Goal: Task Accomplishment & Management: Complete application form

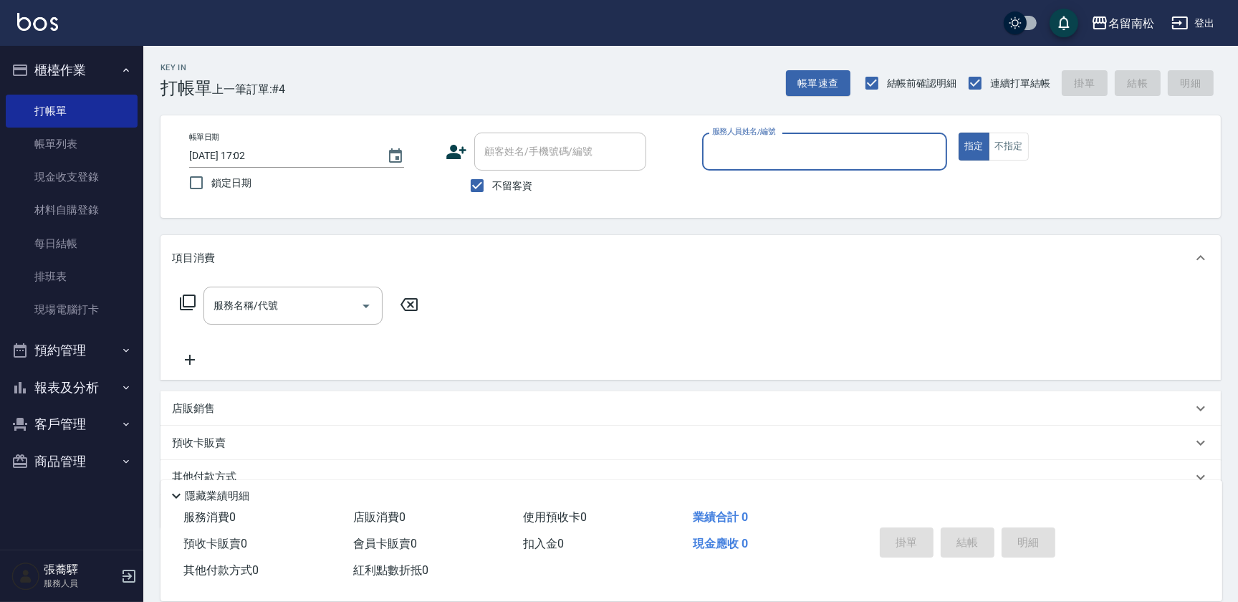
click at [853, 137] on div "服務人員姓名/編號" at bounding box center [824, 152] width 245 height 38
click at [821, 188] on div "[PERSON_NAME]-10" at bounding box center [824, 188] width 245 height 24
type input "賴宥彤-10"
drag, startPoint x: 321, startPoint y: 335, endPoint x: 300, endPoint y: 329, distance: 22.2
click at [316, 330] on div "服務名稱/代號 服務名稱/代號" at bounding box center [299, 328] width 255 height 82
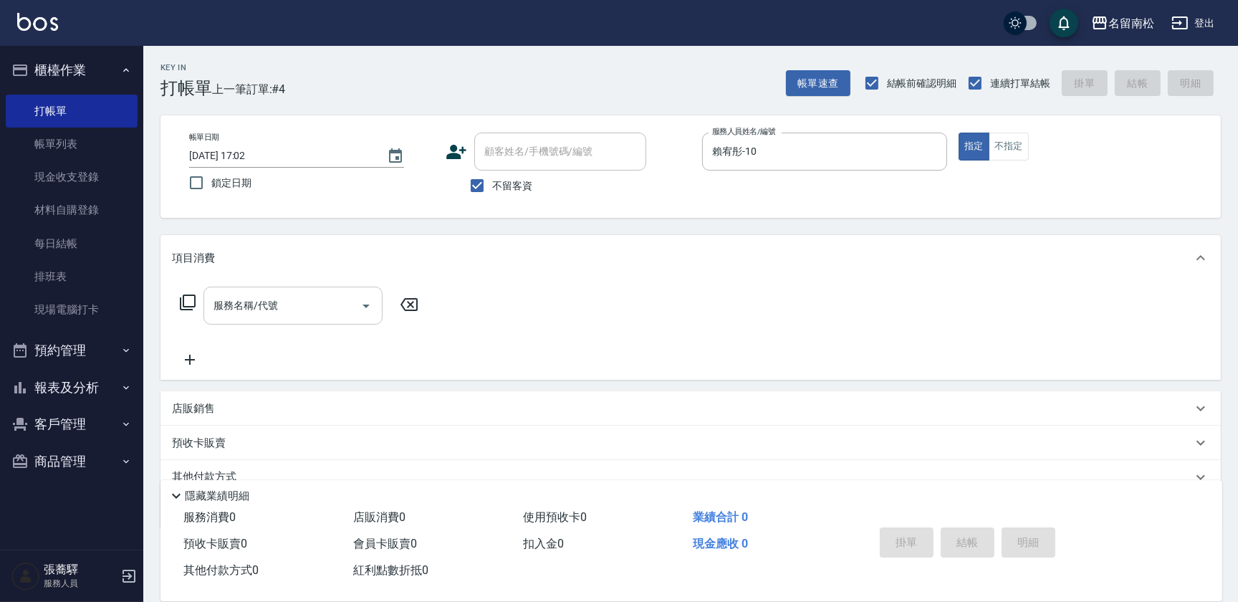
click at [279, 311] on input "服務名稱/代號" at bounding box center [282, 305] width 145 height 25
click at [261, 310] on input "服務名稱/代號" at bounding box center [282, 305] width 145 height 25
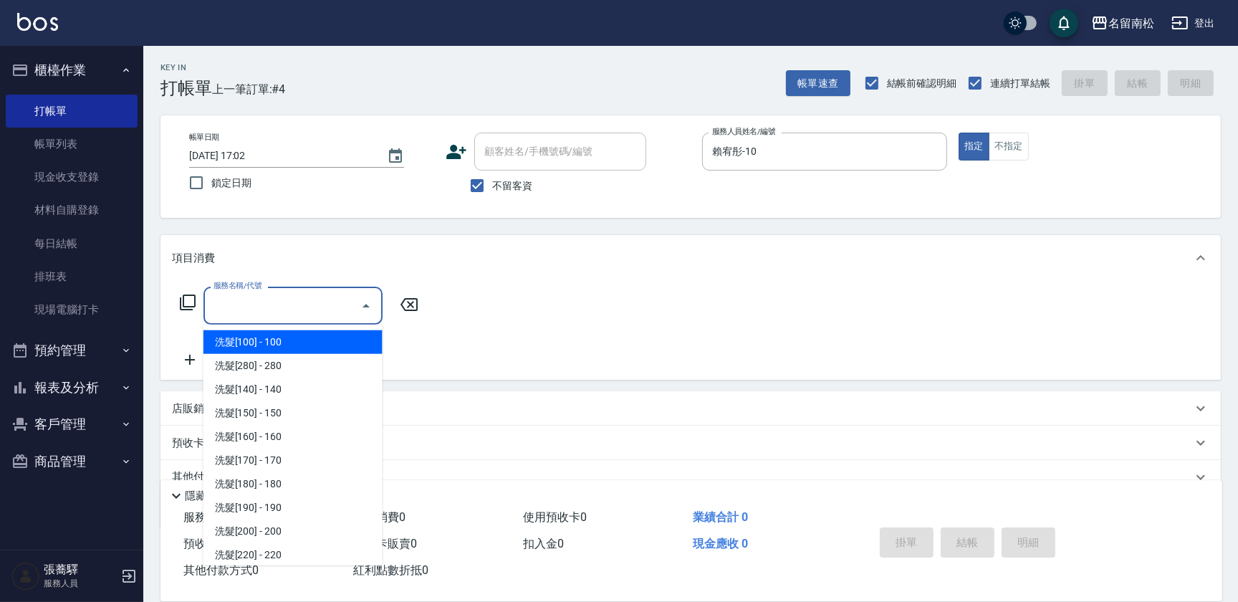
click at [292, 305] on input "服務名稱/代號" at bounding box center [282, 305] width 145 height 25
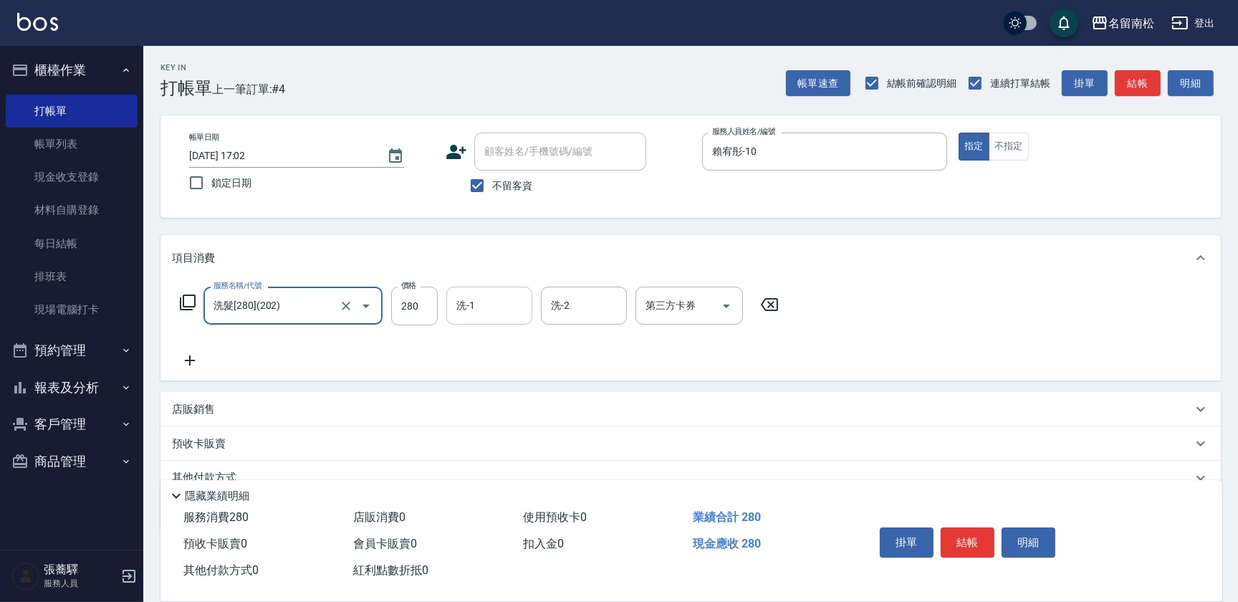
type input "洗髮[280](202)"
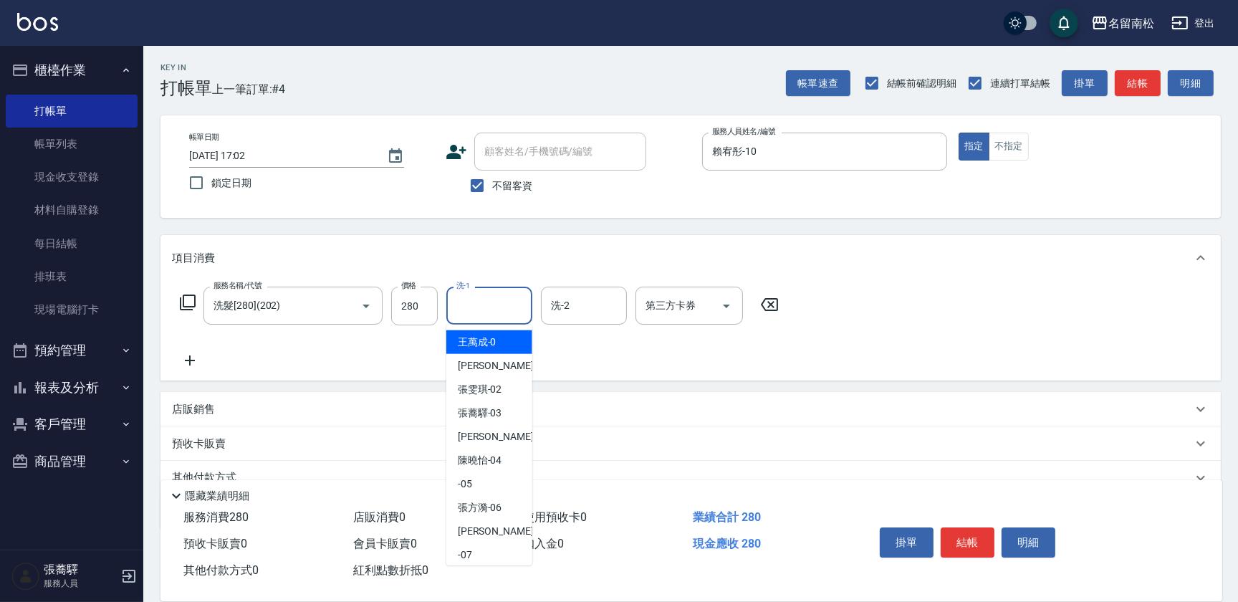
click at [483, 312] on input "洗-1" at bounding box center [489, 305] width 73 height 25
click at [470, 343] on span "[PERSON_NAME]-10" at bounding box center [480, 342] width 44 height 15
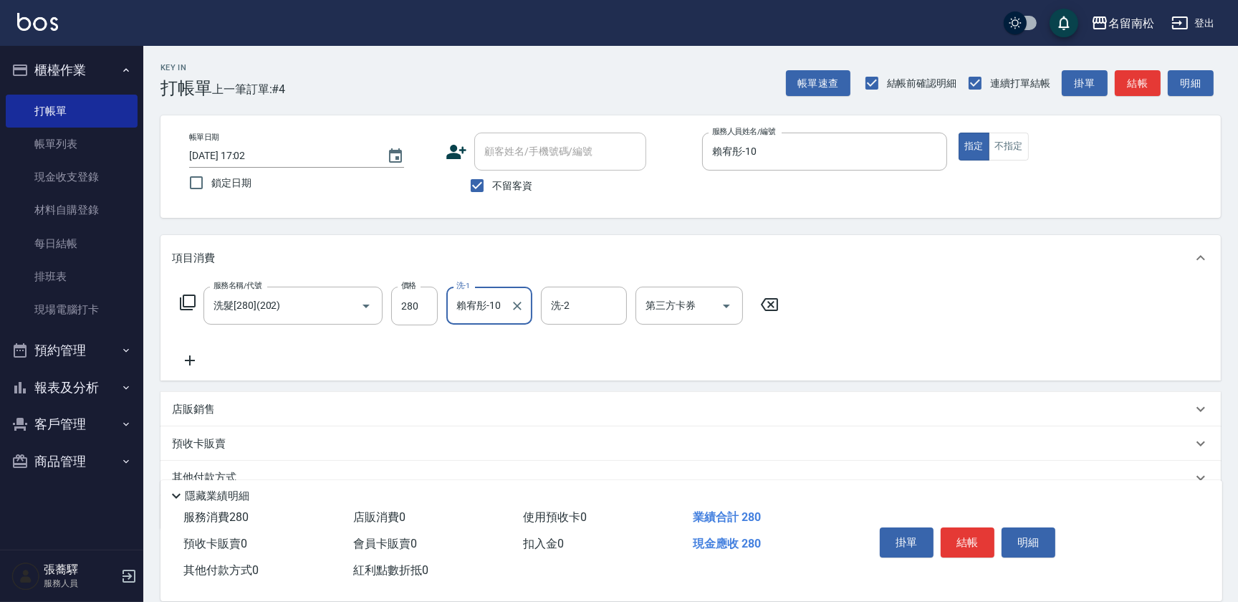
type input "賴宥彤-10"
click at [182, 354] on icon at bounding box center [190, 360] width 36 height 17
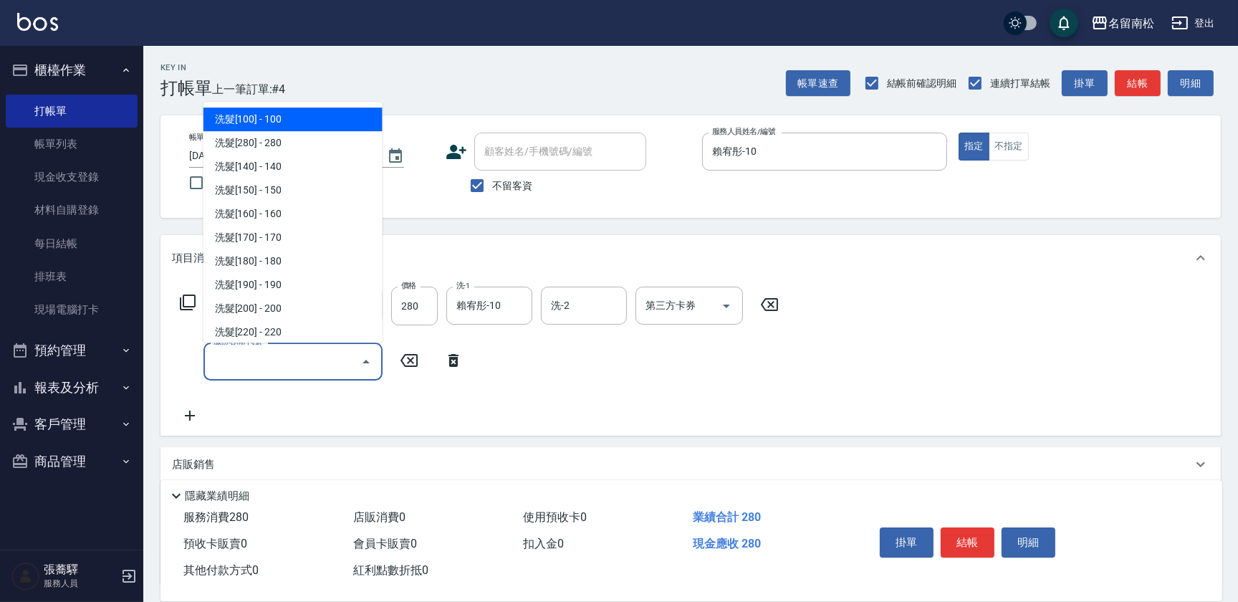
click at [226, 356] on input "服務名稱/代號" at bounding box center [282, 361] width 145 height 25
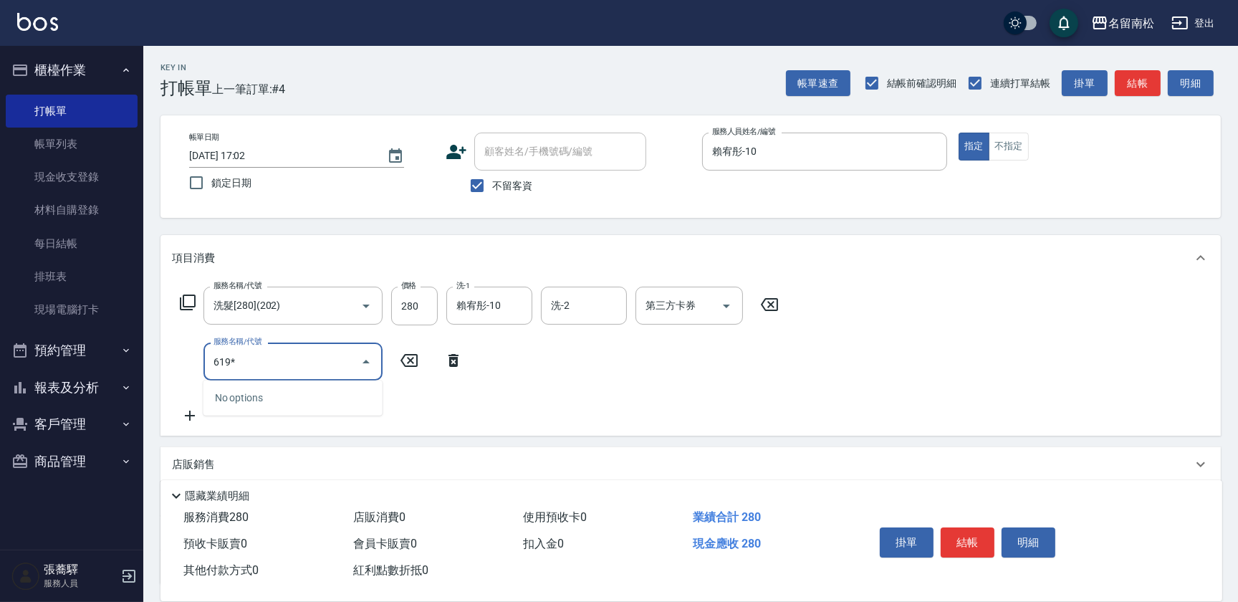
click at [338, 347] on div "619* 服務名稱/代號" at bounding box center [293, 362] width 179 height 38
click at [324, 402] on span "煥彩.玻酸.晶膜.水療 - 100" at bounding box center [293, 398] width 179 height 24
type input "煥彩.玻酸.晶膜.水療(619)"
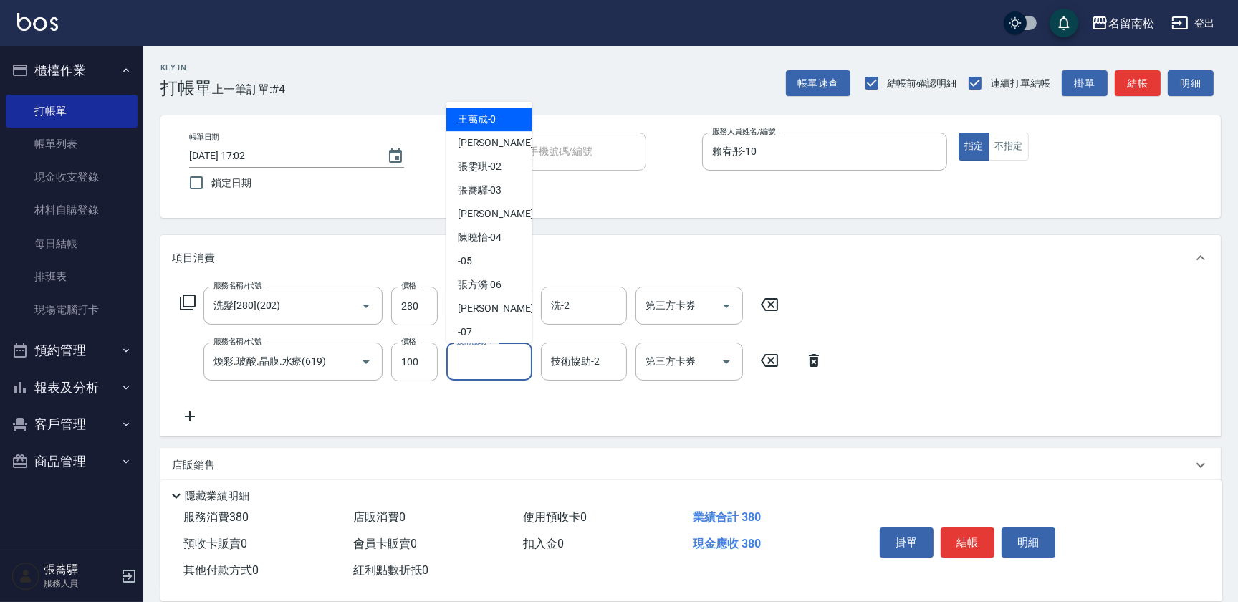
click at [509, 358] on input "技術協助-1" at bounding box center [489, 361] width 73 height 25
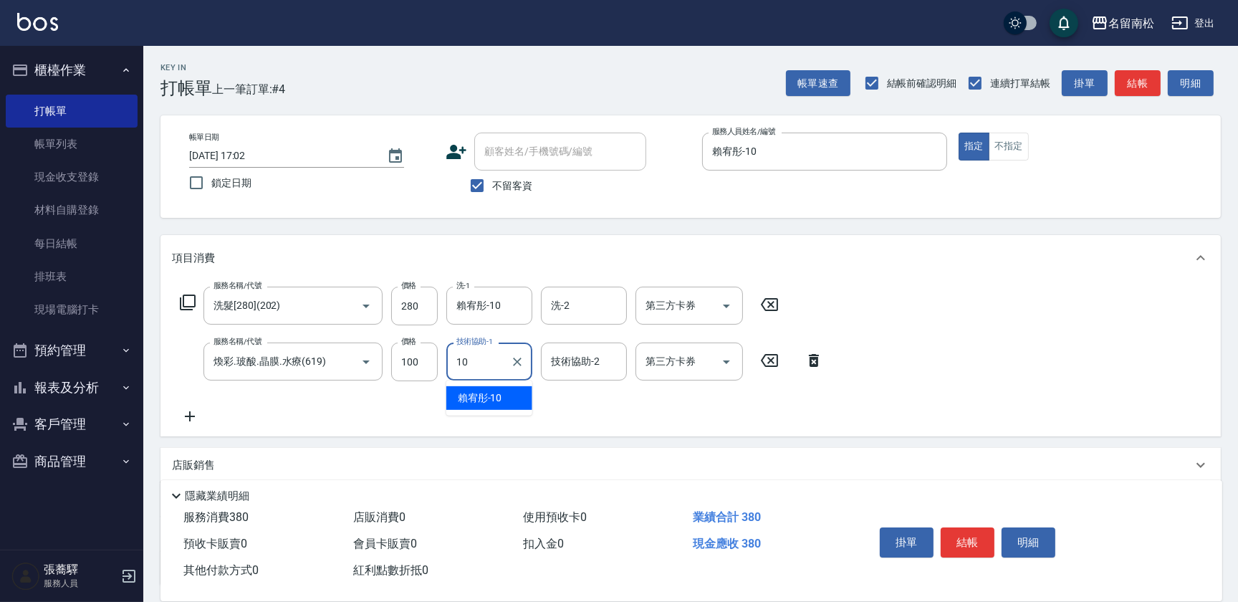
click at [497, 394] on span "[PERSON_NAME]-10" at bounding box center [480, 398] width 44 height 15
type input "賴宥彤-10"
click at [189, 416] on icon at bounding box center [190, 416] width 10 height 10
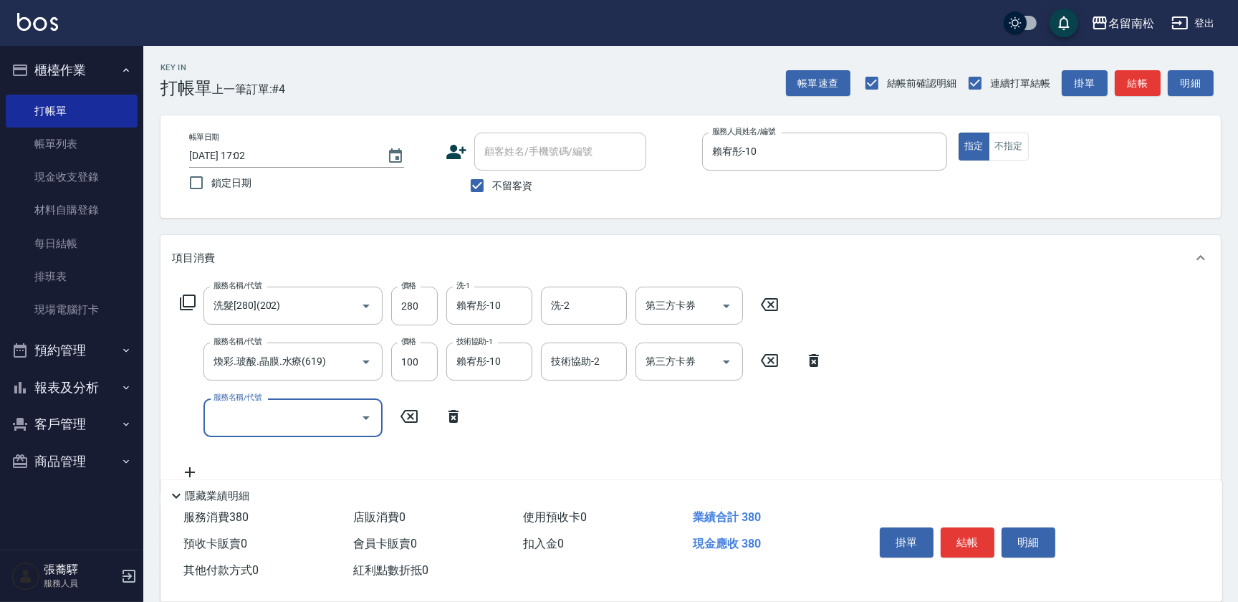
click at [216, 415] on input "服務名稱/代號" at bounding box center [282, 417] width 145 height 25
type input "單梳(809)"
click at [421, 424] on input "130" at bounding box center [414, 417] width 47 height 39
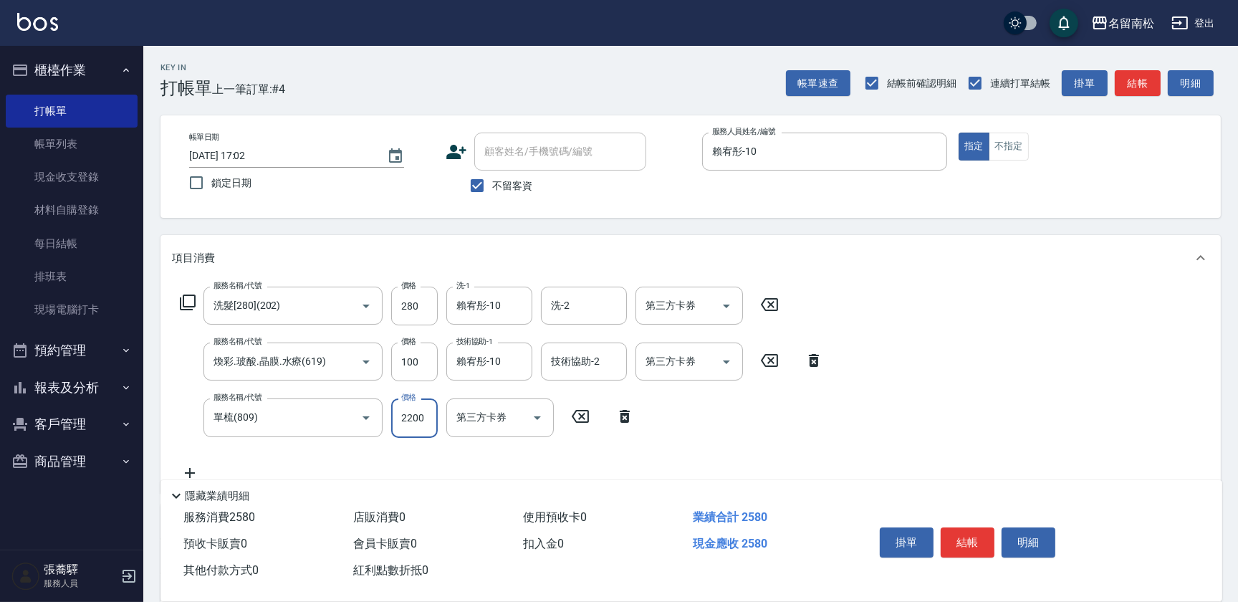
click at [404, 416] on input "2200" at bounding box center [414, 417] width 47 height 39
type input "200"
click at [975, 537] on button "結帳" at bounding box center [968, 542] width 54 height 30
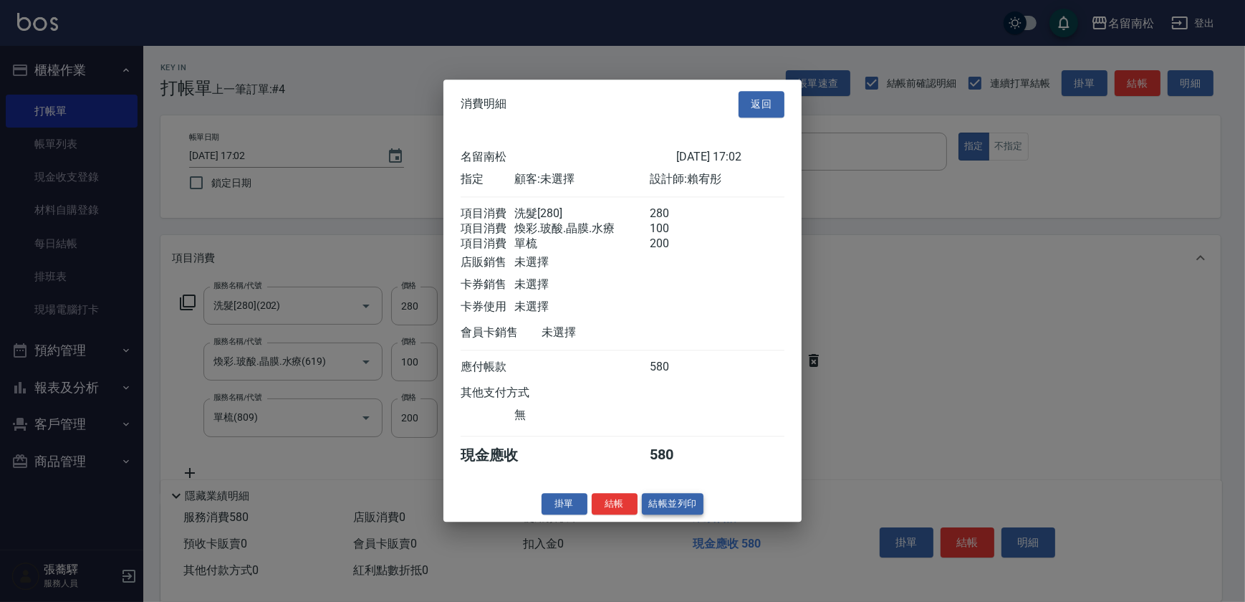
click at [654, 504] on button "結帳並列印" at bounding box center [673, 504] width 62 height 22
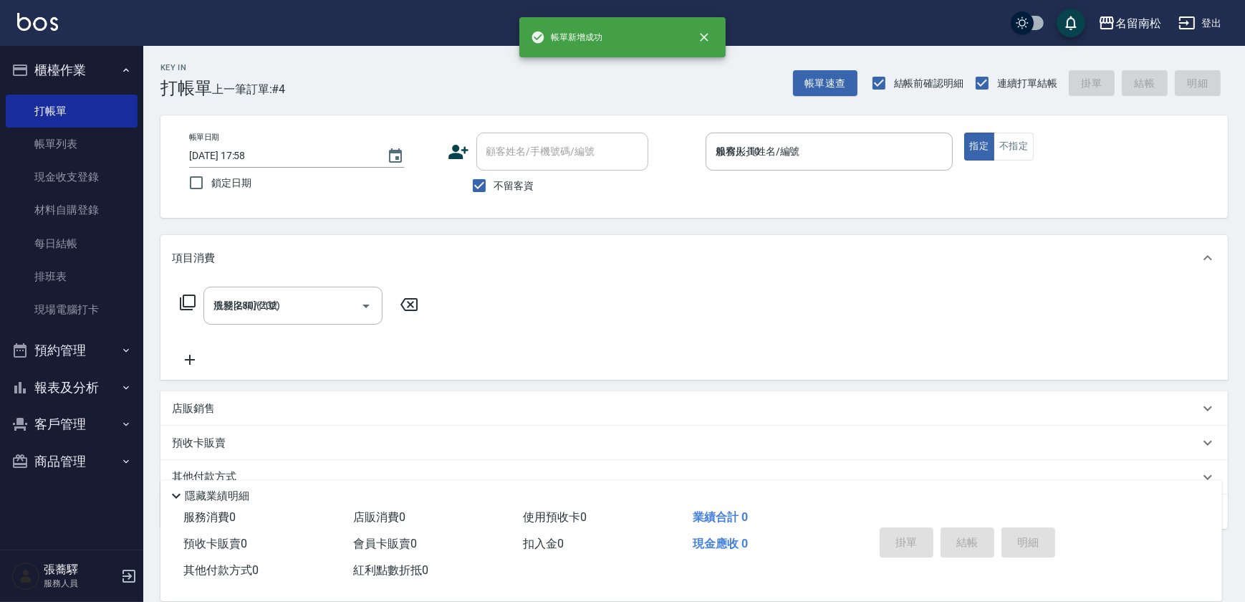
type input "[DATE] 17:58"
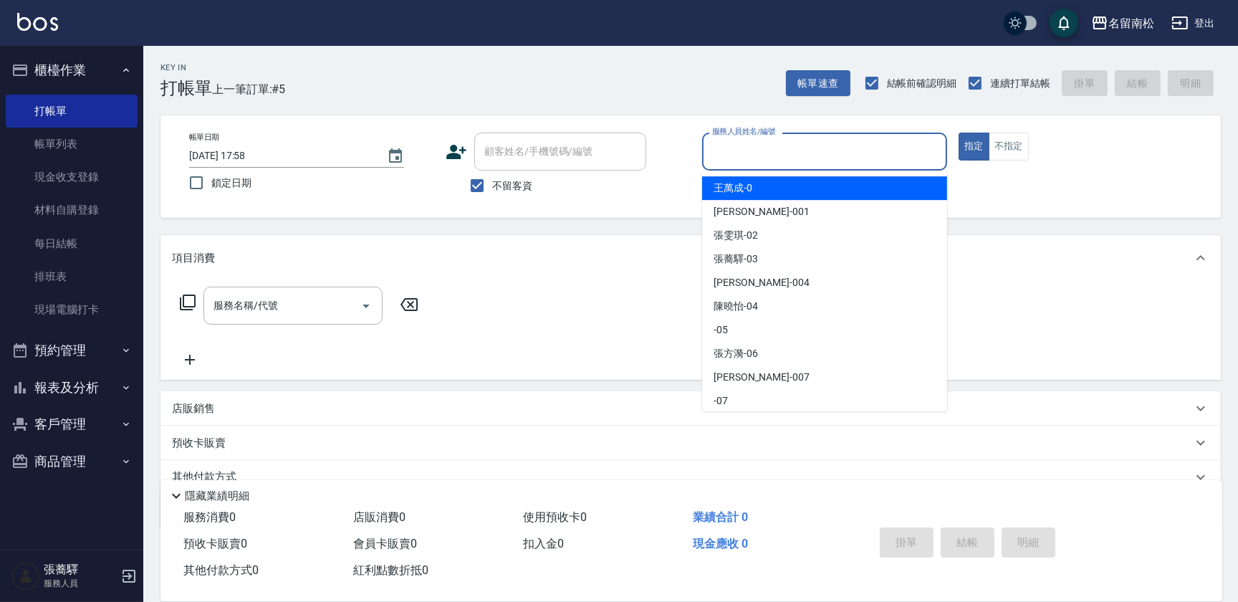
click at [738, 158] on input "服務人員姓名/編號" at bounding box center [825, 151] width 232 height 25
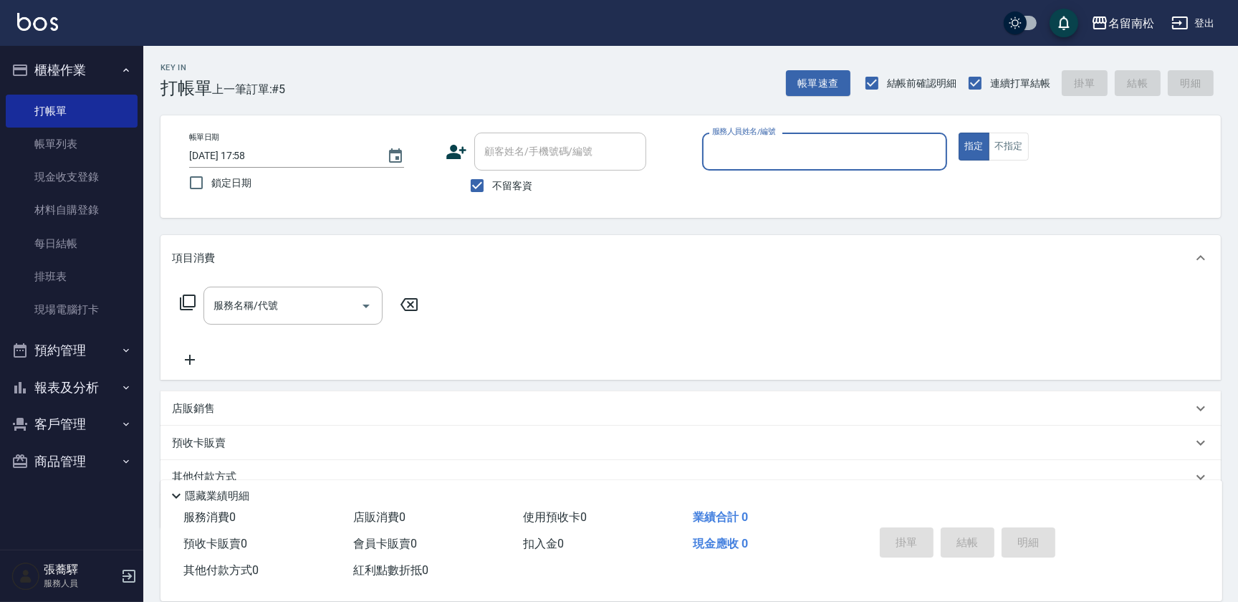
click at [734, 150] on input "服務人員姓名/編號" at bounding box center [825, 151] width 232 height 25
click at [756, 184] on span "[PERSON_NAME]-10" at bounding box center [736, 188] width 44 height 15
type input "賴宥彤-10"
click at [317, 312] on input "服務名稱/代號" at bounding box center [282, 305] width 145 height 25
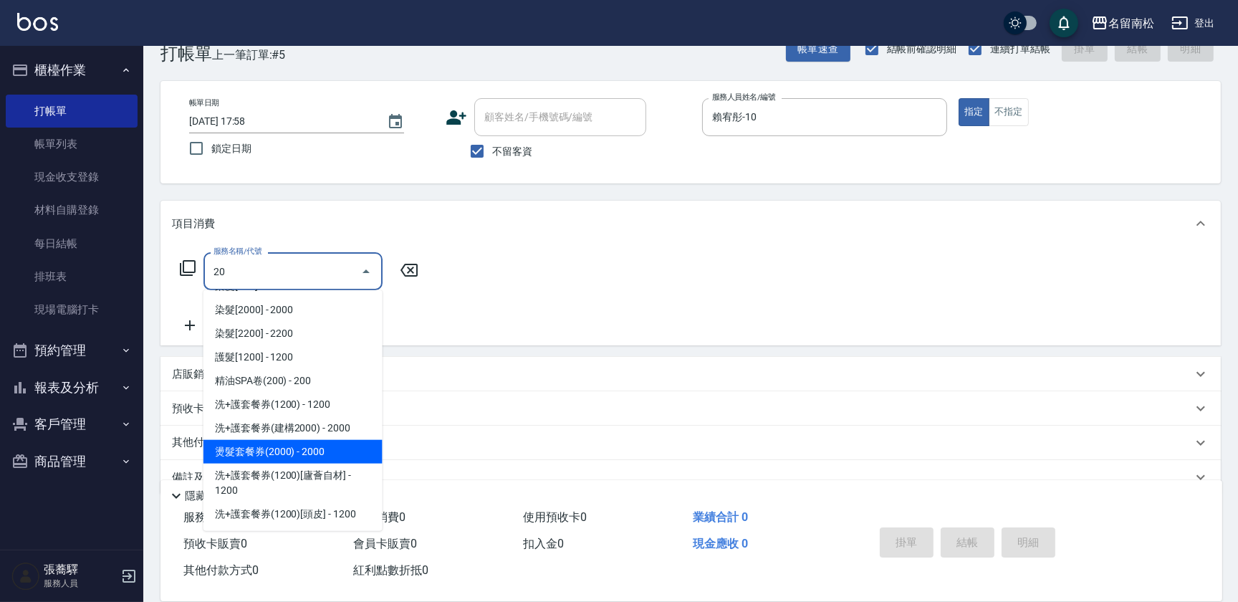
scroll to position [62, 0]
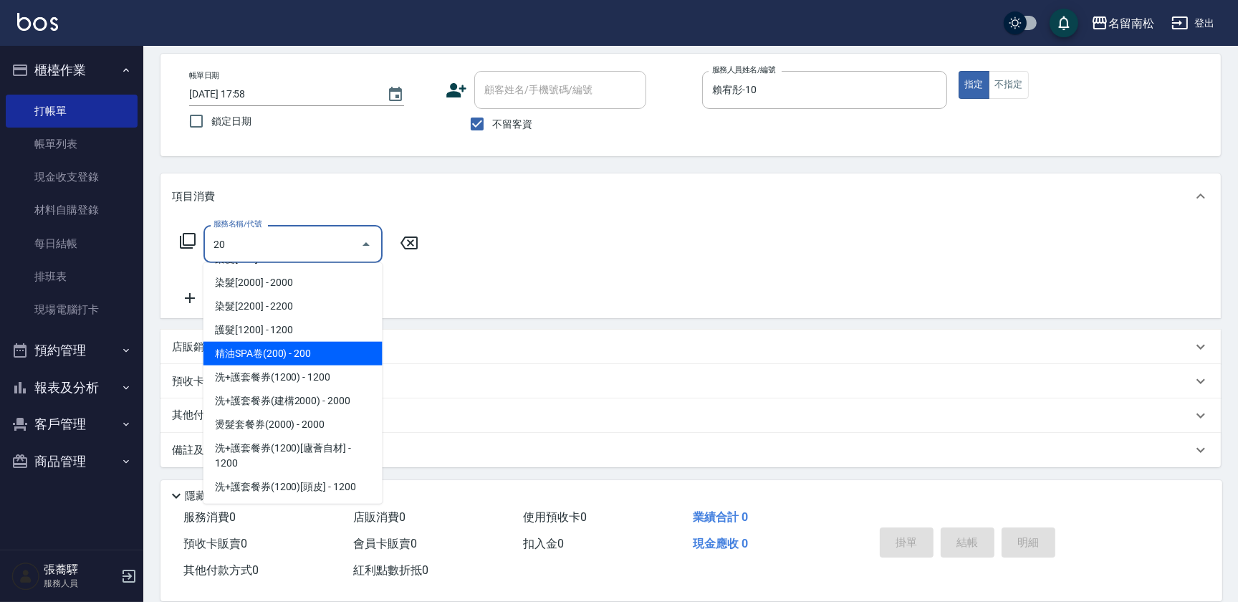
drag, startPoint x: 322, startPoint y: 241, endPoint x: 322, endPoint y: 248, distance: 7.2
click at [322, 247] on input "20" at bounding box center [282, 243] width 145 height 25
type input "2"
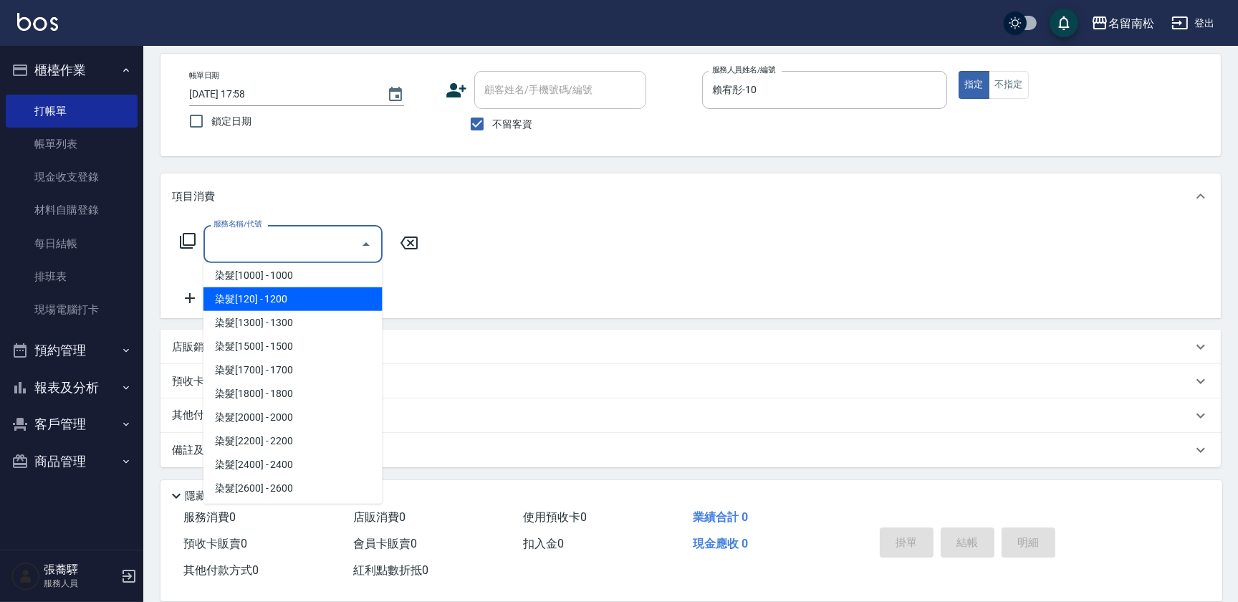
scroll to position [1309, 0]
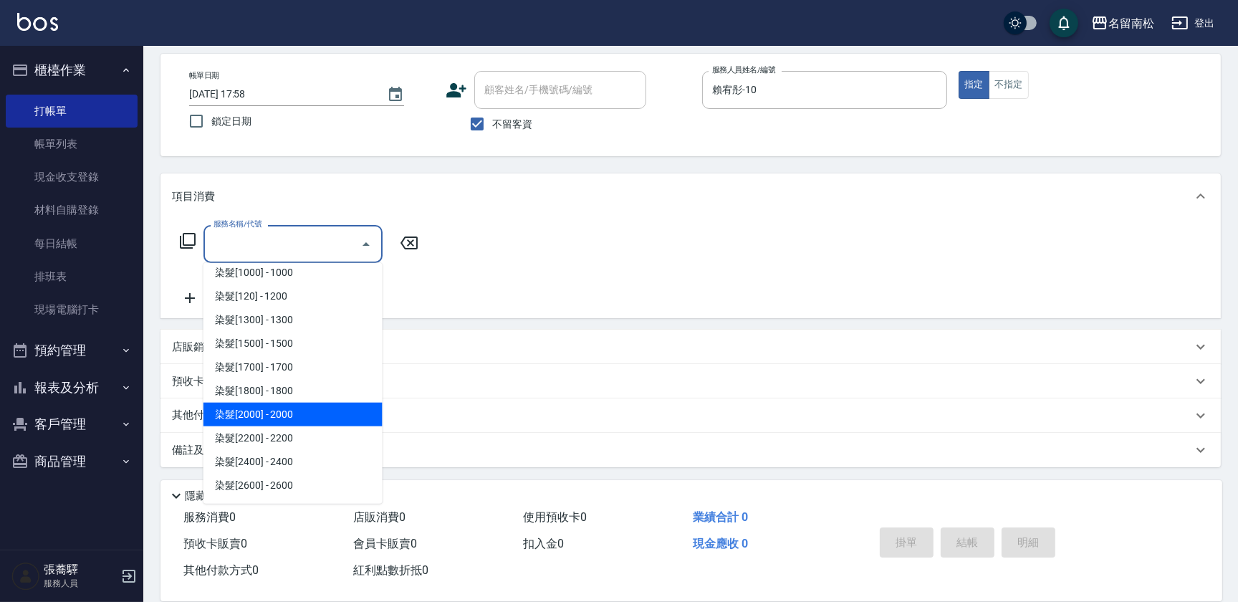
click at [323, 417] on span "染髮[2000] - 2000" at bounding box center [293, 415] width 179 height 24
type input "染髮[2000](508)"
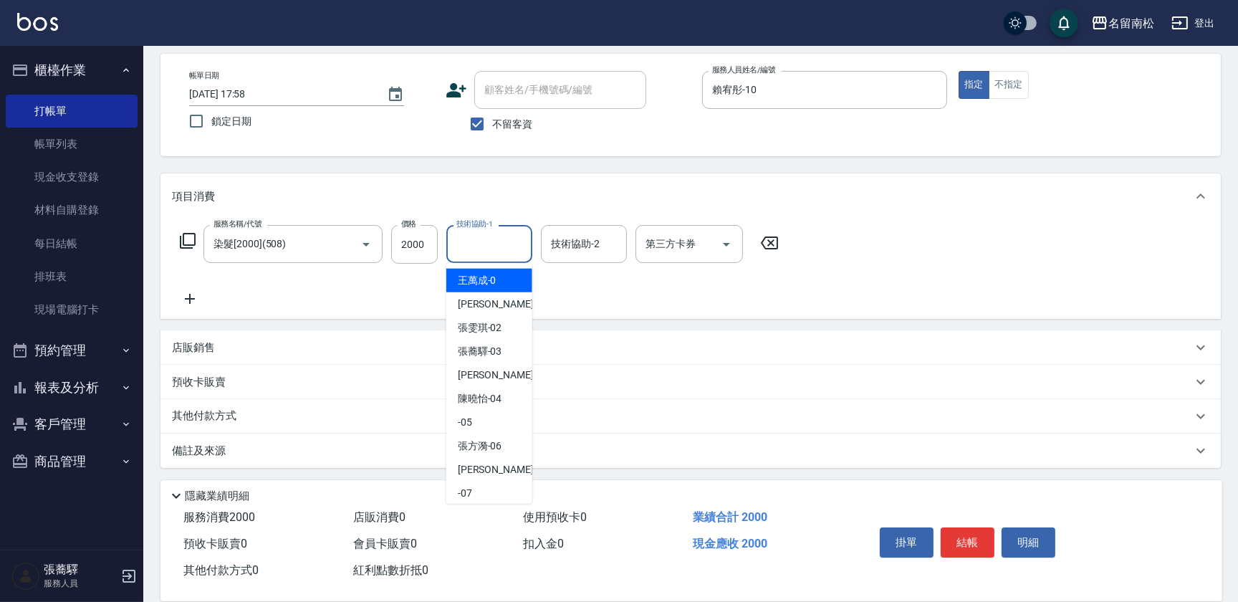
drag, startPoint x: 491, startPoint y: 237, endPoint x: 473, endPoint y: 256, distance: 25.8
click at [489, 241] on input "技術協助-1" at bounding box center [489, 243] width 73 height 25
click at [464, 287] on div "[PERSON_NAME]-10" at bounding box center [489, 281] width 86 height 24
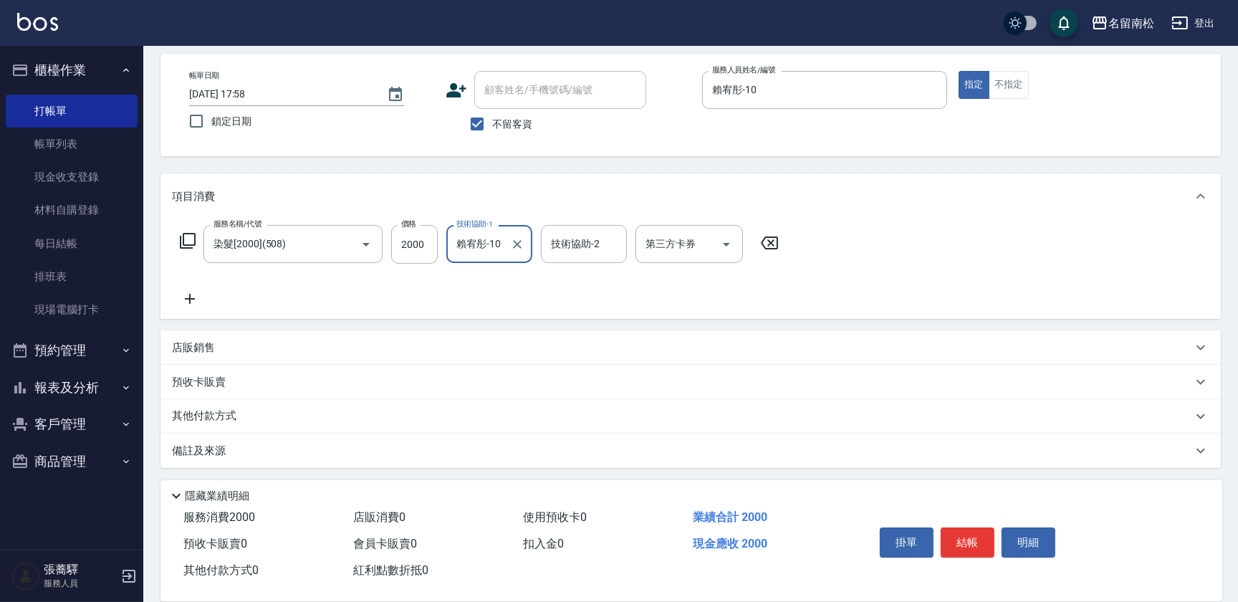
type input "賴宥彤-10"
click at [192, 297] on icon at bounding box center [190, 298] width 36 height 17
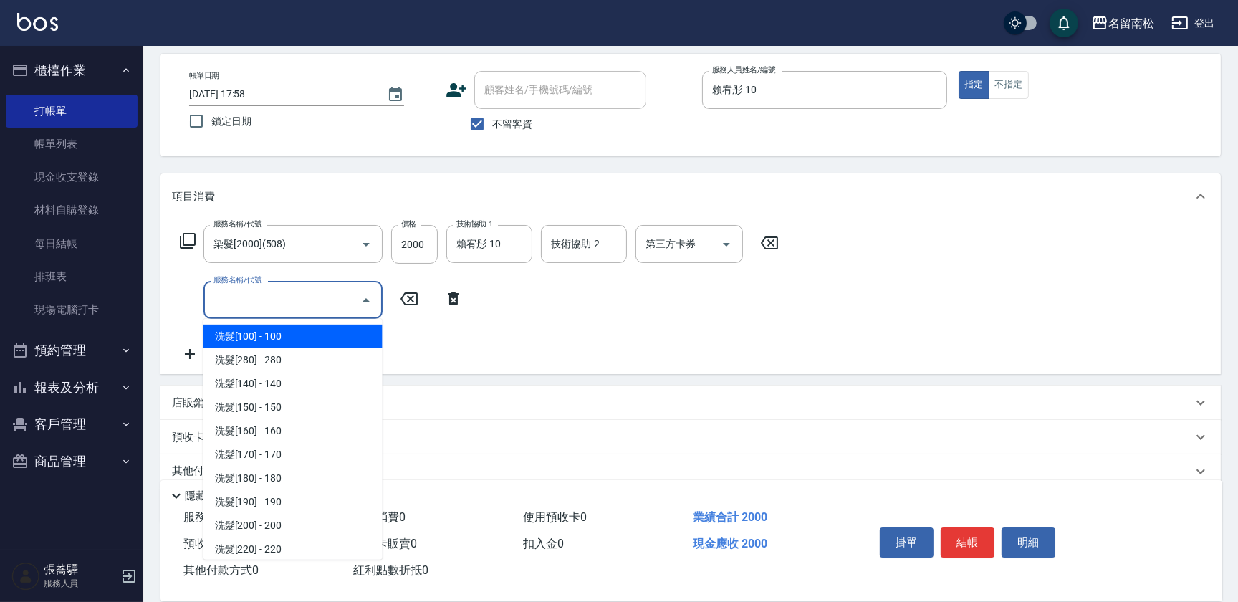
click at [216, 300] on input "服務名稱/代號" at bounding box center [282, 299] width 145 height 25
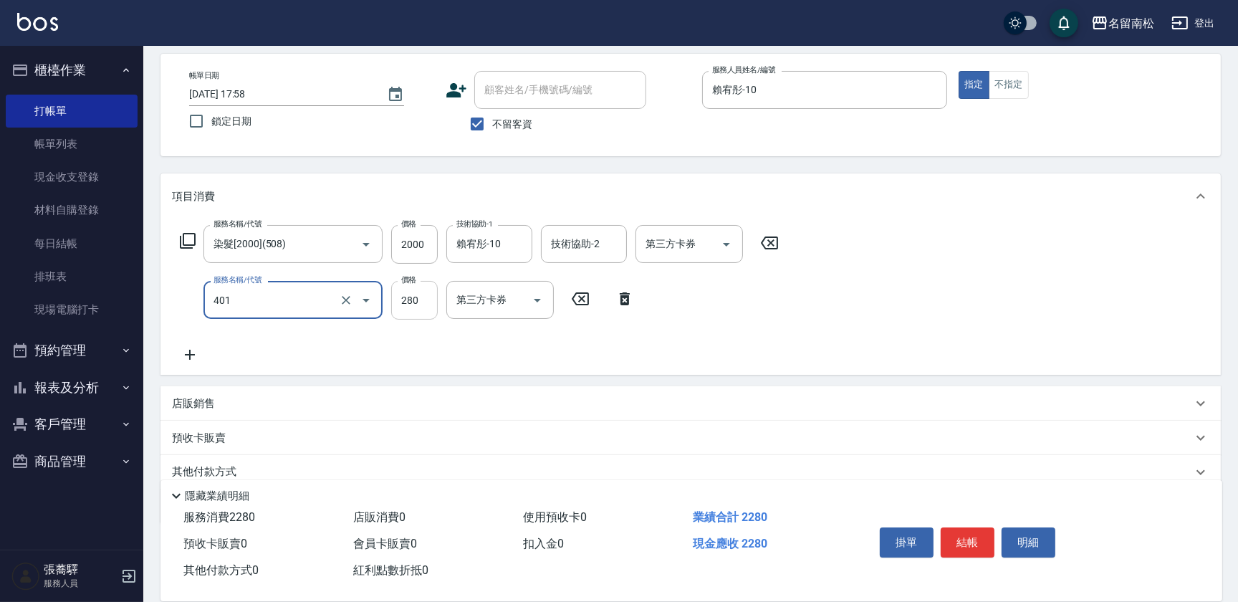
type input "剪髮(280)(401)"
click at [424, 297] on input "280" at bounding box center [414, 300] width 47 height 39
click at [405, 294] on input "3380" at bounding box center [414, 300] width 47 height 39
type input "380"
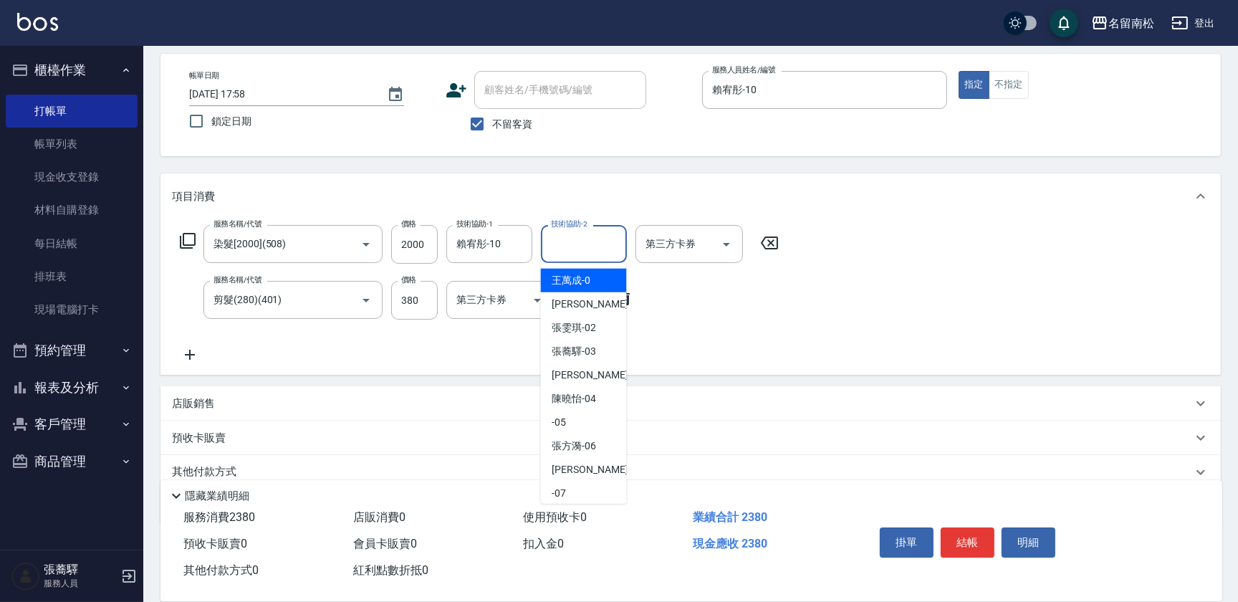
click at [563, 241] on input "技術協助-2" at bounding box center [583, 243] width 73 height 25
click at [561, 280] on span "[PERSON_NAME]-10" at bounding box center [575, 280] width 44 height 15
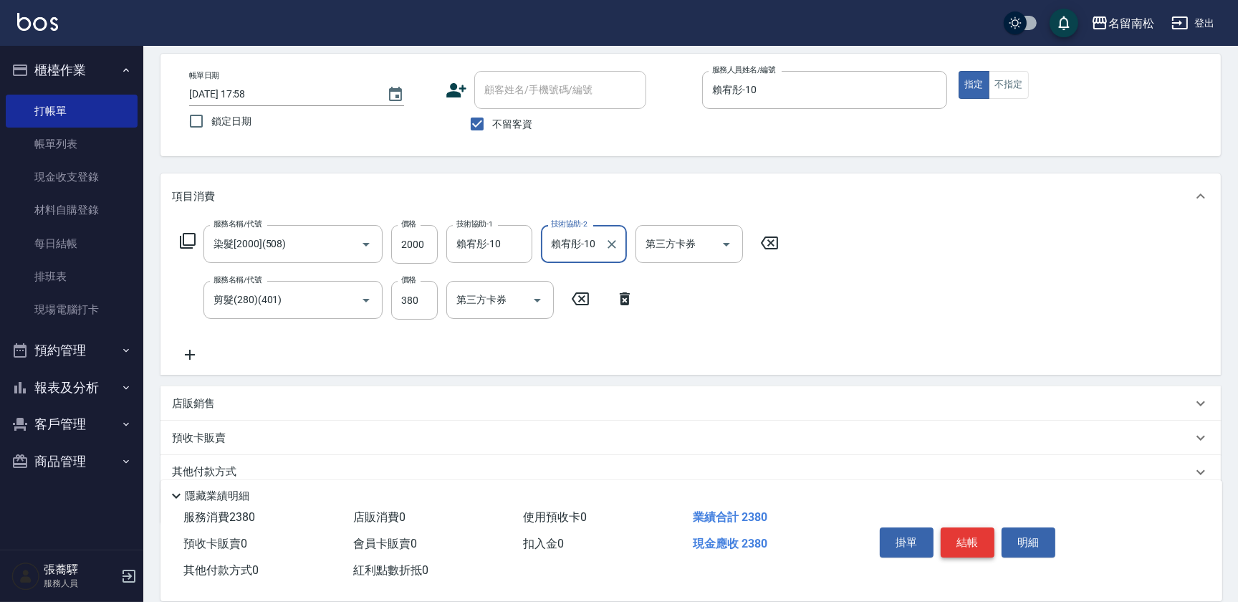
type input "賴宥彤-10"
click at [967, 537] on button "結帳" at bounding box center [968, 542] width 54 height 30
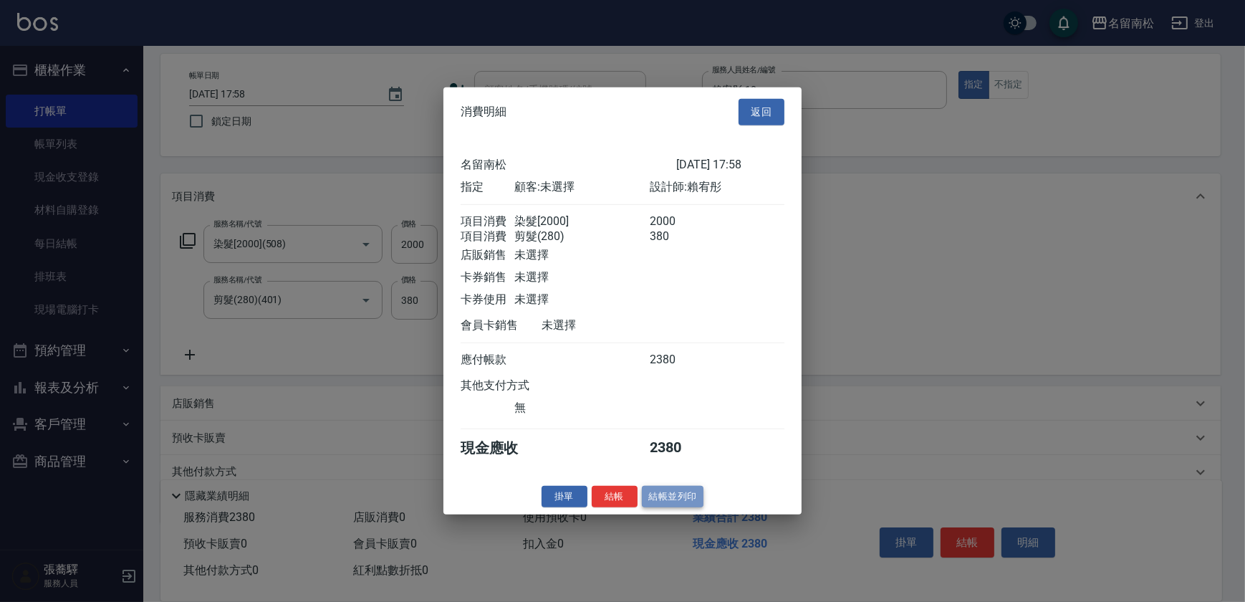
click at [661, 496] on button "結帳並列印" at bounding box center [673, 496] width 62 height 22
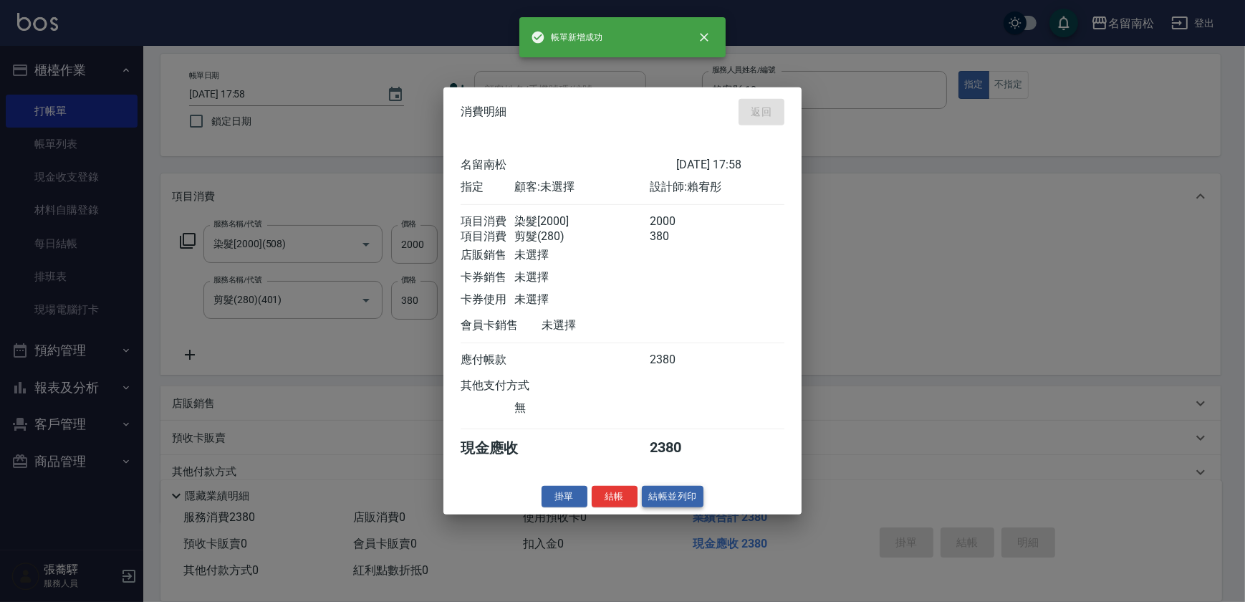
type input "[DATE] 18:01"
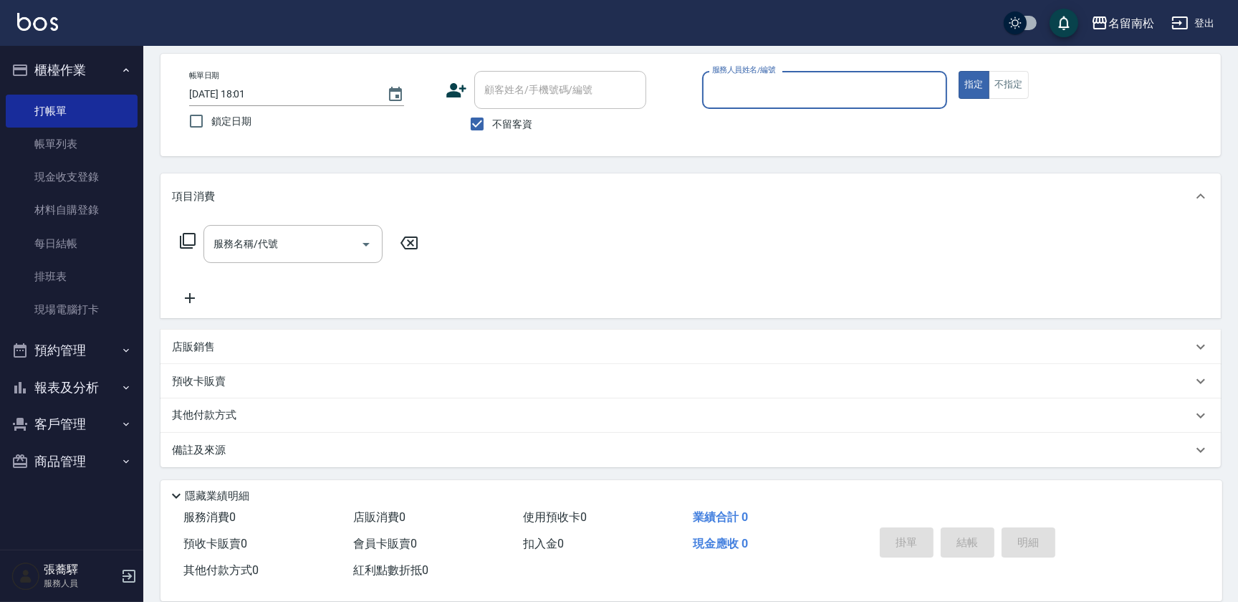
drag, startPoint x: 762, startPoint y: 75, endPoint x: 756, endPoint y: 122, distance: 47.6
click at [762, 77] on div "服務人員姓名/編號" at bounding box center [824, 90] width 245 height 38
type input "1"
click at [760, 137] on div "帳單日期 [DATE] 18:01 鎖定日期 顧客姓名/手機號碼/編號 顧客姓名/手機號碼/編號 不留客資 服務人員姓名/編號 服務人員姓名/編號 指定 不指定" at bounding box center [691, 105] width 1026 height 68
click at [752, 72] on div "服務人員姓名/編號" at bounding box center [824, 90] width 245 height 38
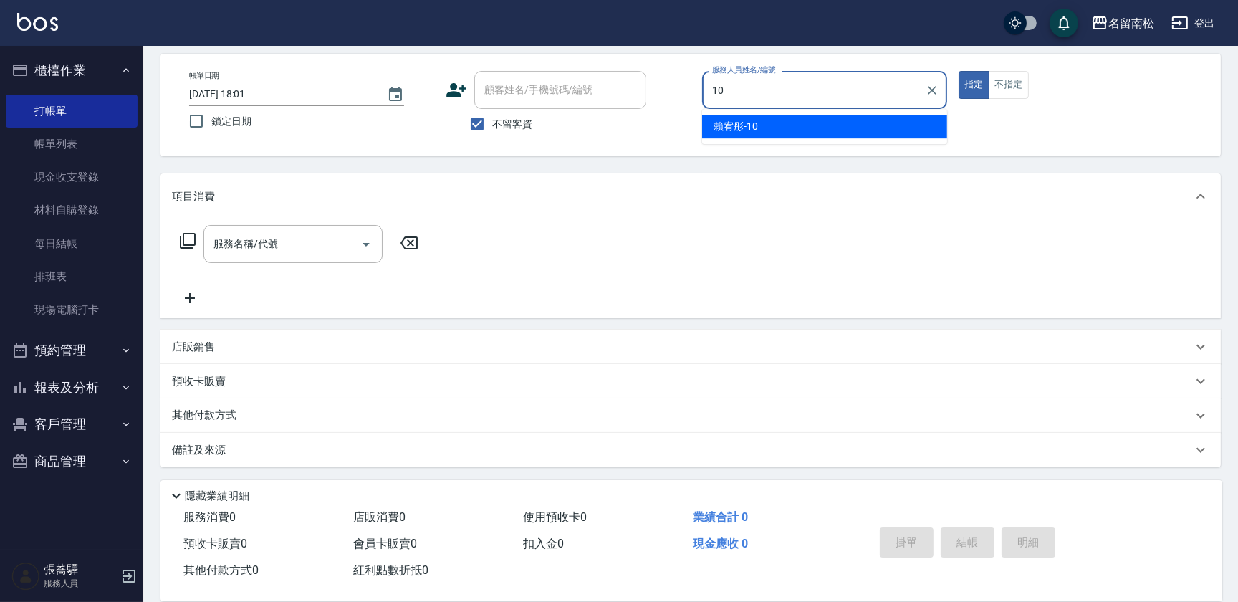
click at [753, 132] on span "[PERSON_NAME]-10" at bounding box center [736, 126] width 44 height 15
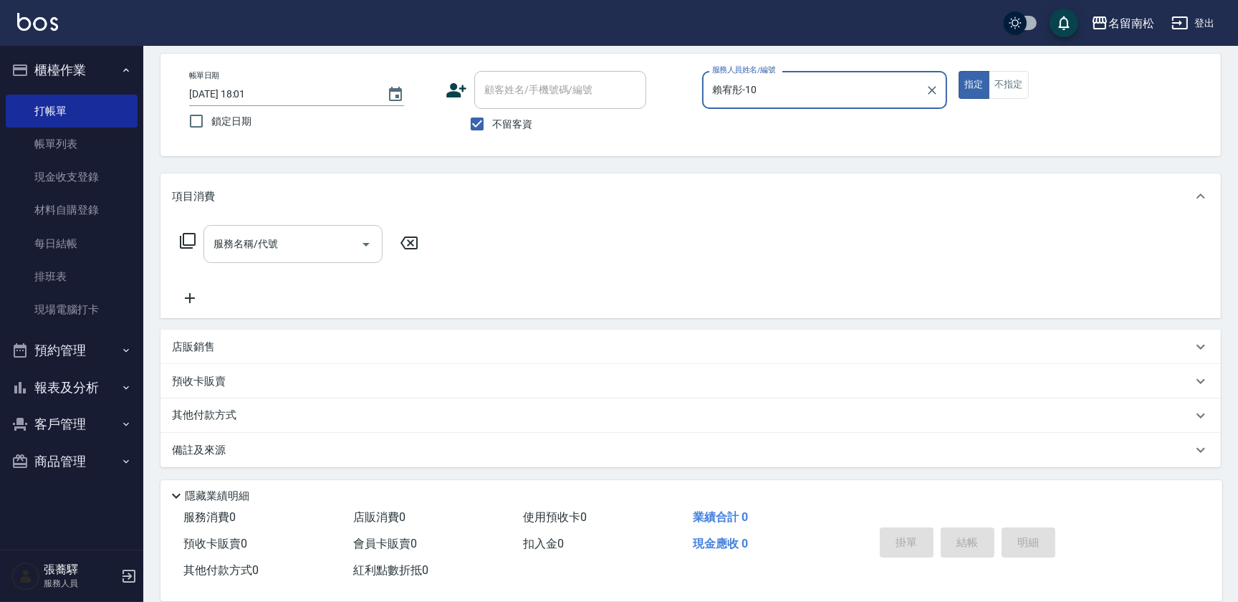
type input "賴宥彤-10"
click at [315, 241] on input "服務名稱/代號" at bounding box center [282, 243] width 145 height 25
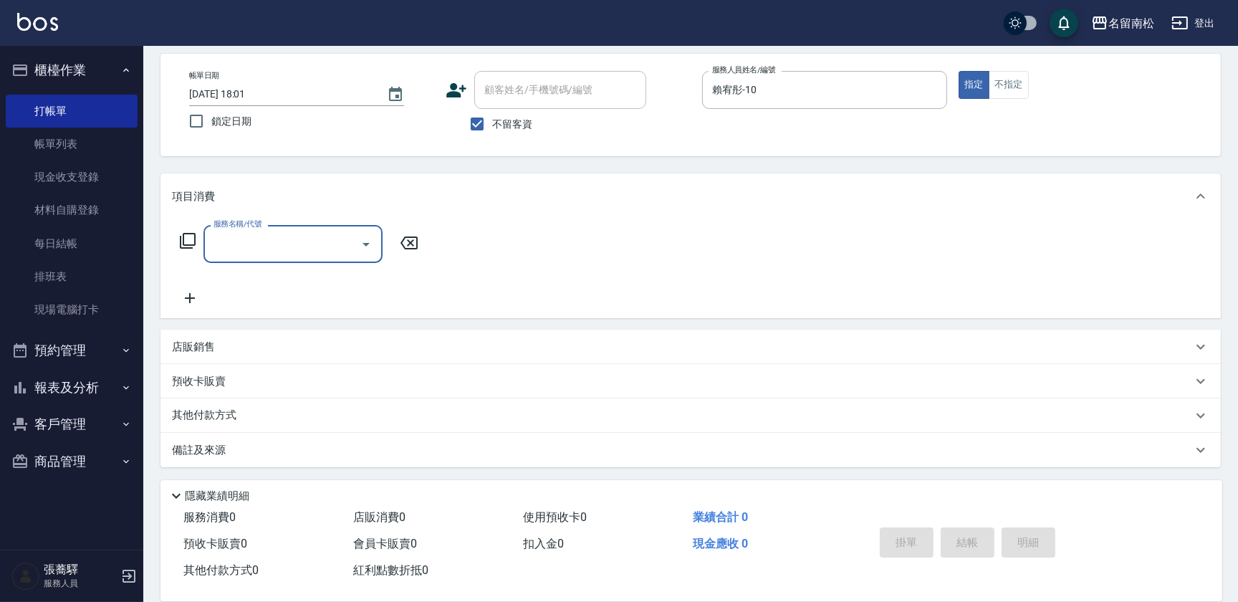
click at [336, 244] on input "服務名稱/代號" at bounding box center [282, 243] width 145 height 25
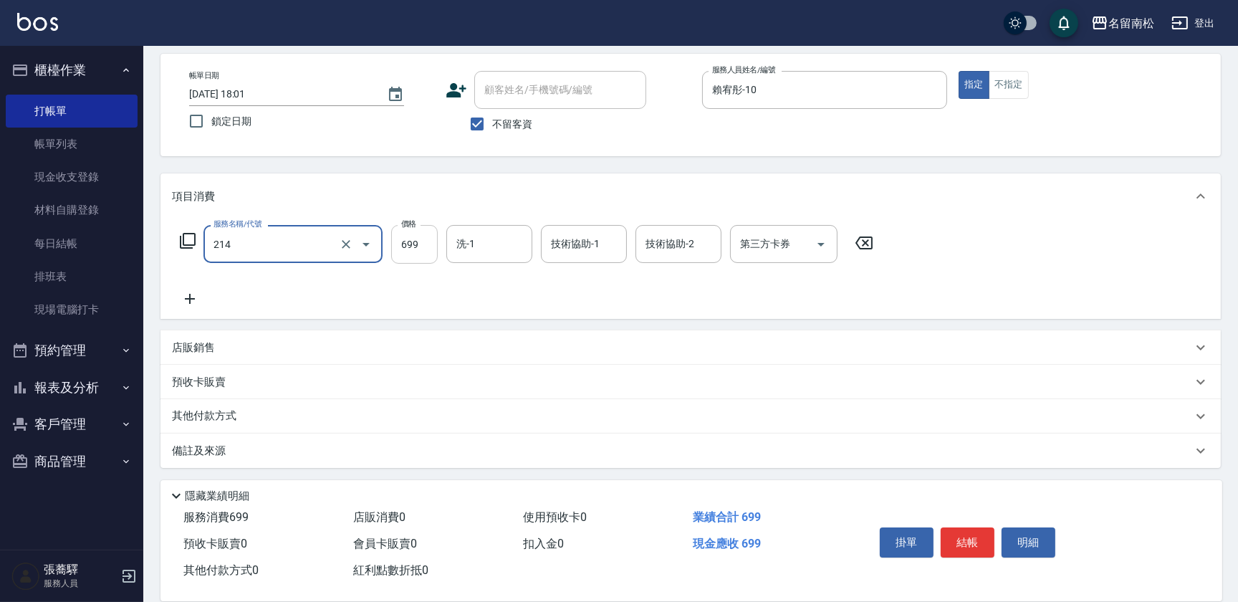
type input "滾珠洗髪699(214)"
click at [422, 234] on input "699" at bounding box center [414, 244] width 47 height 39
click at [404, 236] on input "7700" at bounding box center [414, 244] width 47 height 39
type input "700"
click at [475, 251] on input "洗-1" at bounding box center [489, 243] width 73 height 25
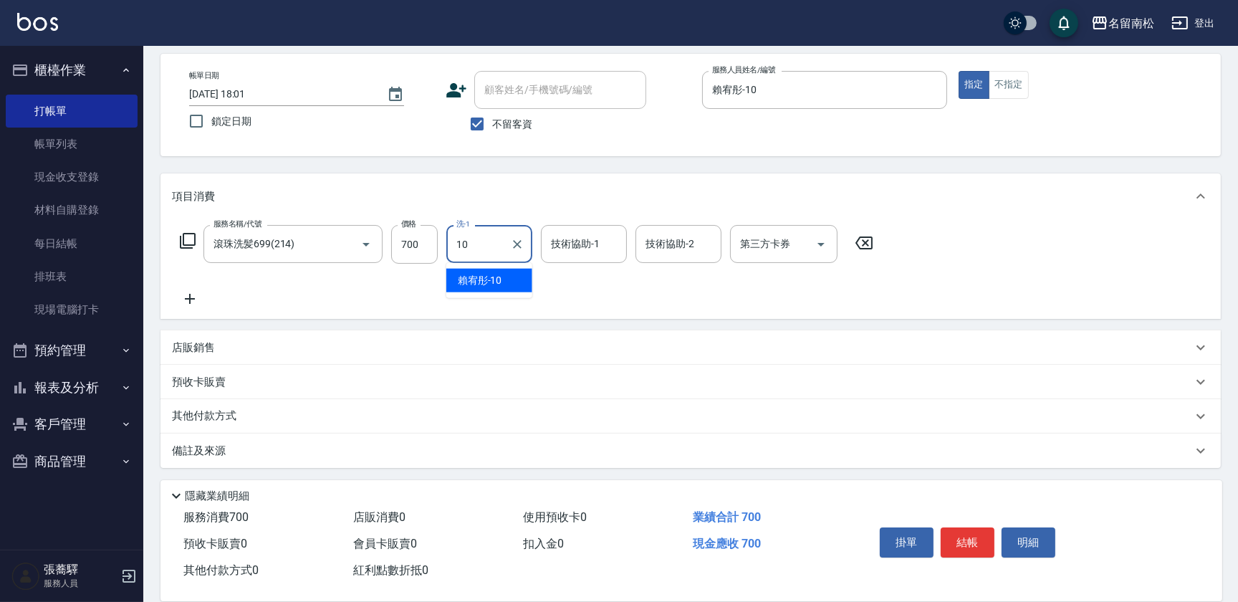
click at [482, 276] on span "[PERSON_NAME]-10" at bounding box center [480, 280] width 44 height 15
type input "賴宥彤-10"
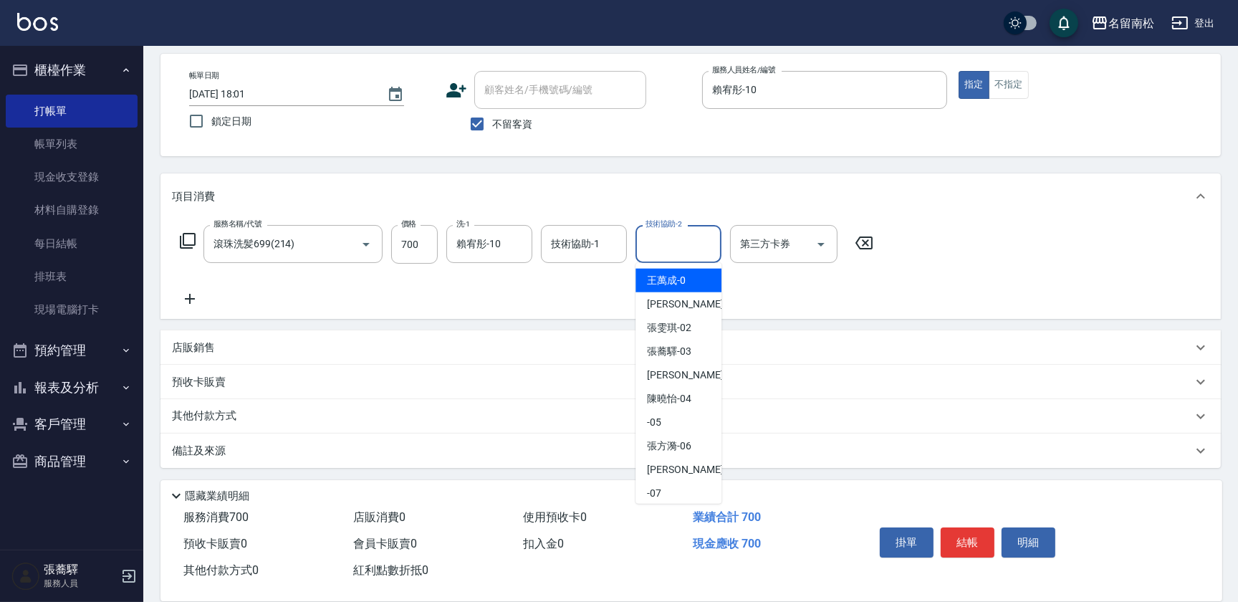
click at [643, 252] on input "技術協助-2" at bounding box center [678, 243] width 73 height 25
click at [647, 279] on span "[PERSON_NAME]-10" at bounding box center [669, 280] width 44 height 15
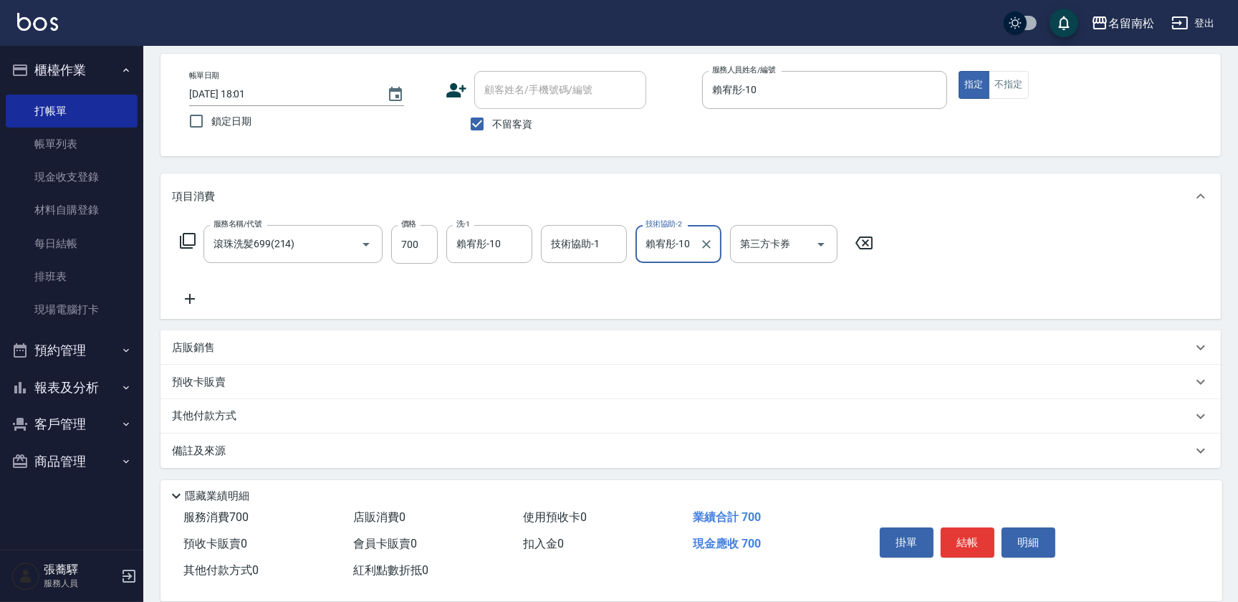
type input "賴宥彤-10"
click at [193, 298] on icon at bounding box center [190, 299] width 10 height 10
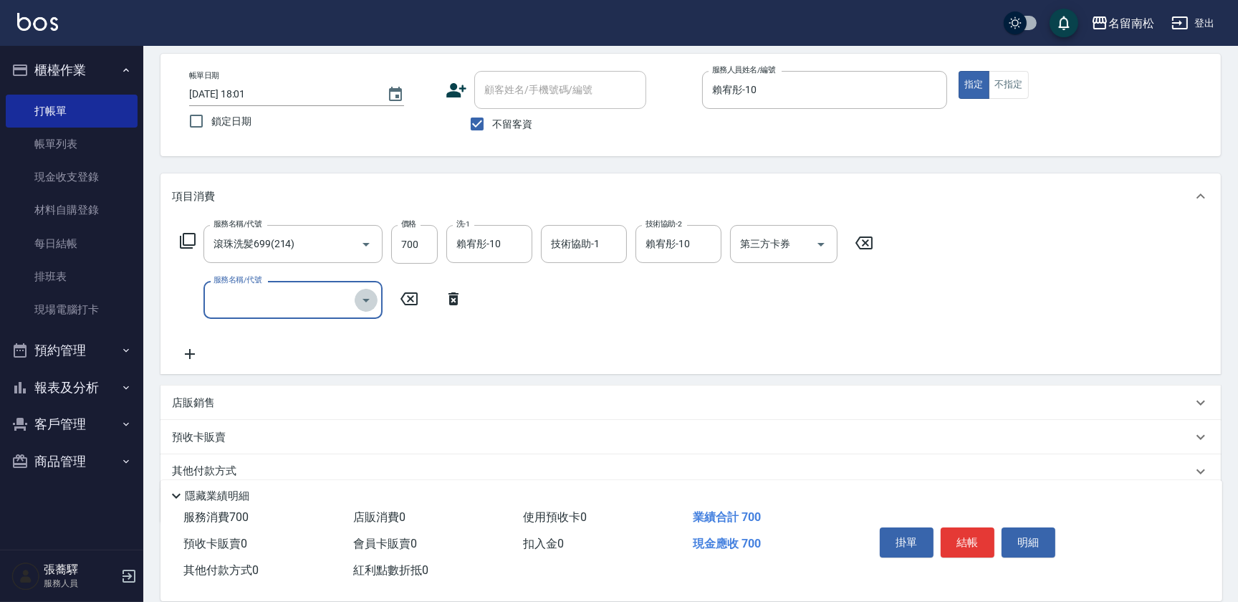
click at [365, 303] on icon "Open" at bounding box center [366, 300] width 17 height 17
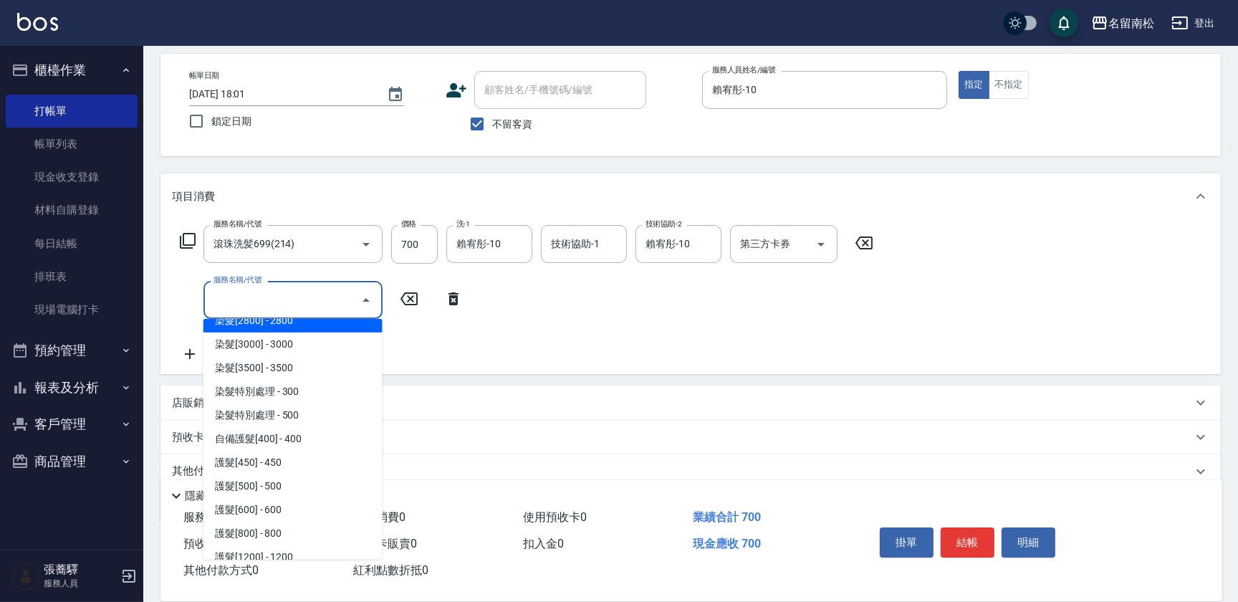
scroll to position [1563, 0]
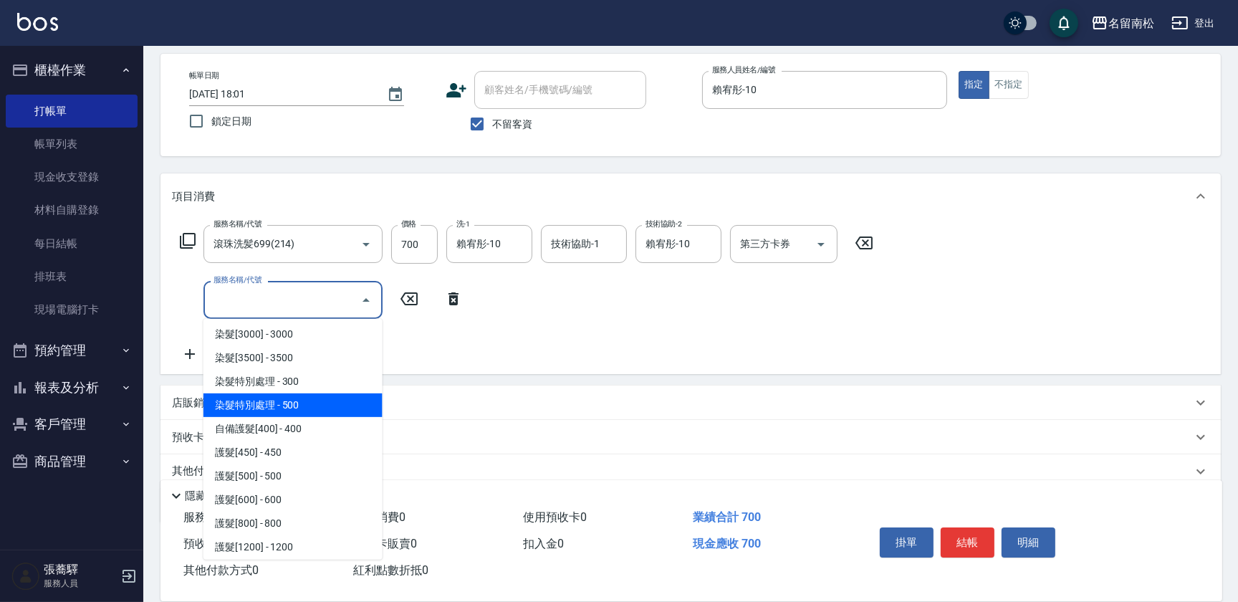
click at [292, 397] on span "染髮特別處理 - 500" at bounding box center [293, 405] width 179 height 24
type input "染髮特別處理(516)"
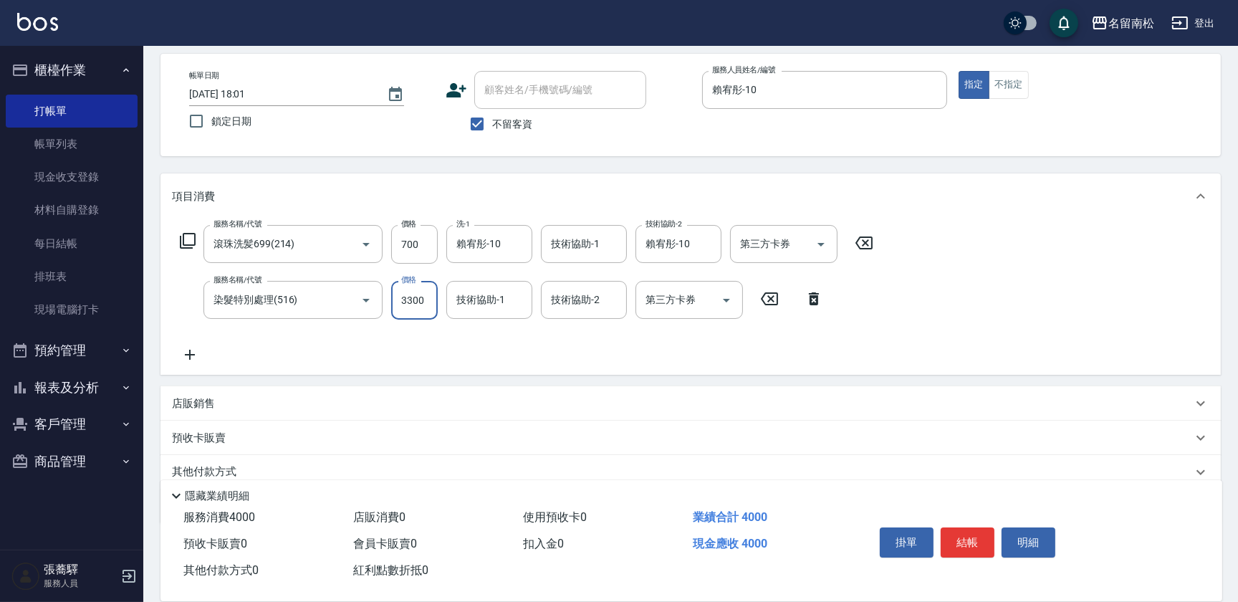
click at [406, 298] on input "3300" at bounding box center [414, 300] width 47 height 39
type input "300"
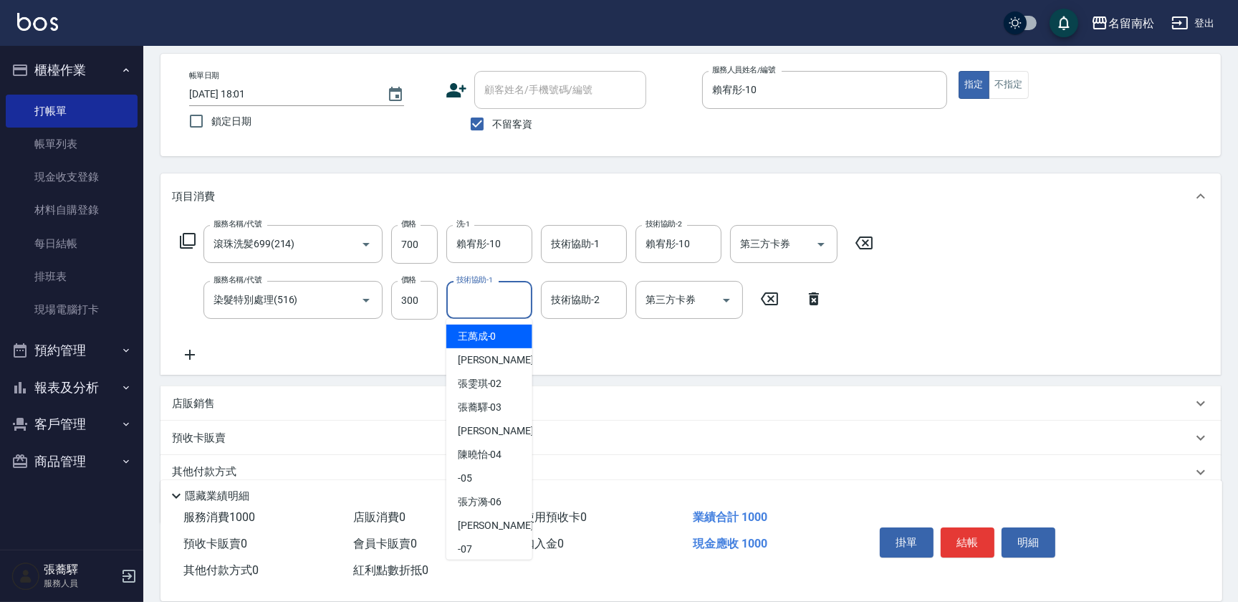
click at [482, 301] on input "技術協助-1" at bounding box center [489, 299] width 73 height 25
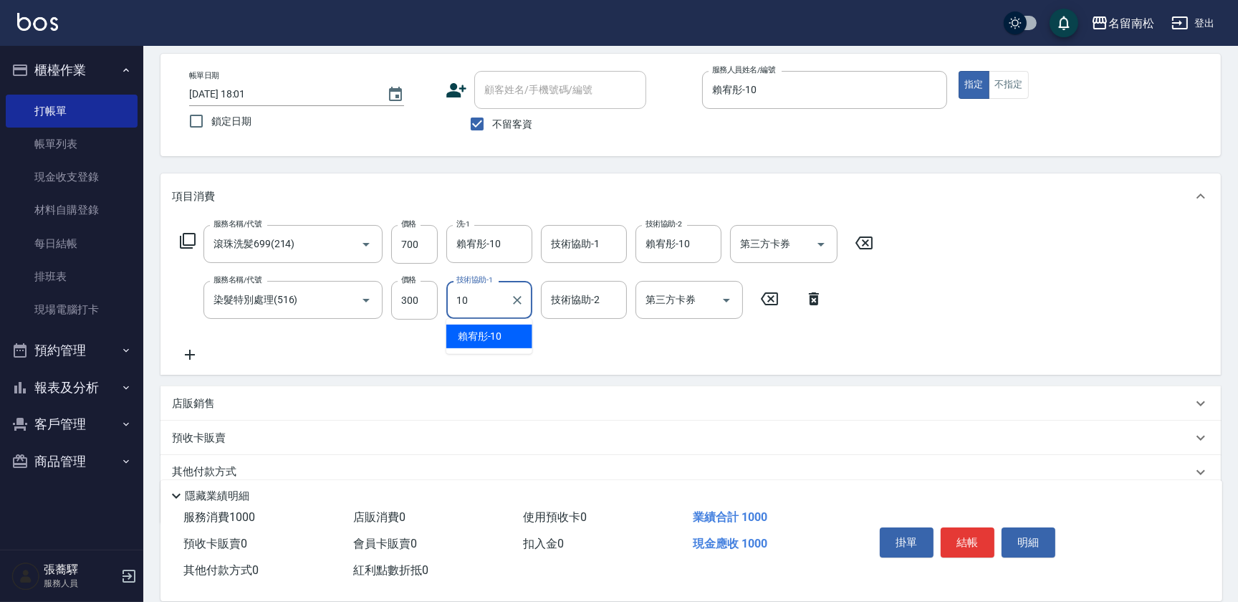
click at [486, 326] on div "[PERSON_NAME]-10" at bounding box center [489, 337] width 86 height 24
type input "賴宥彤-10"
click at [958, 532] on button "結帳" at bounding box center [968, 542] width 54 height 30
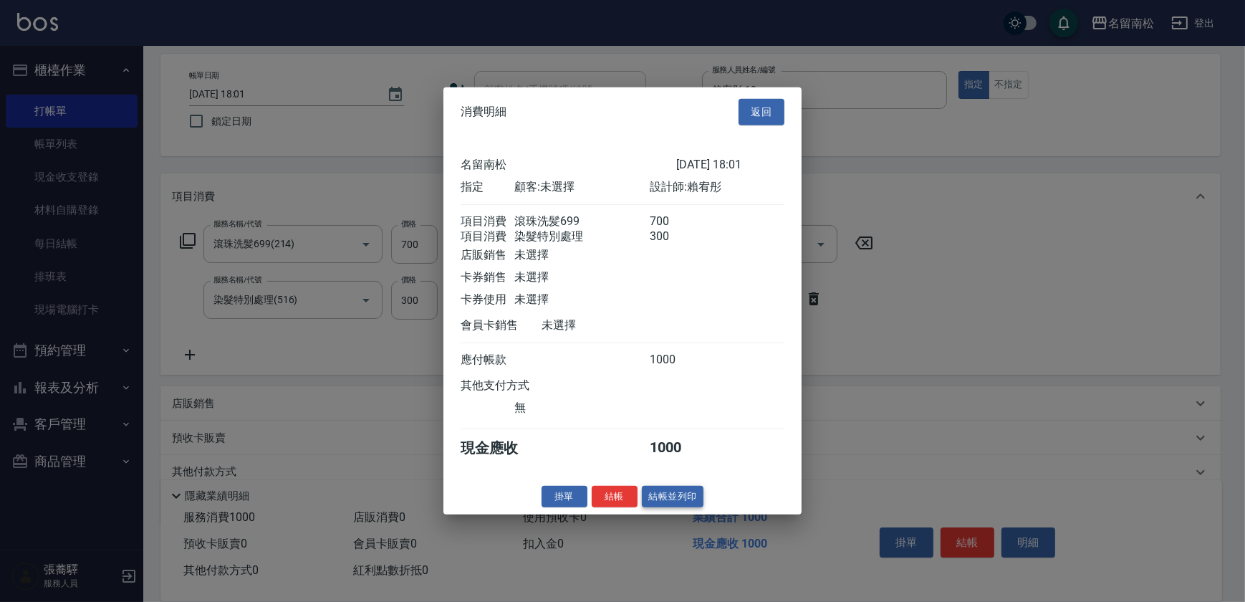
click at [677, 506] on button "結帳並列印" at bounding box center [673, 496] width 62 height 22
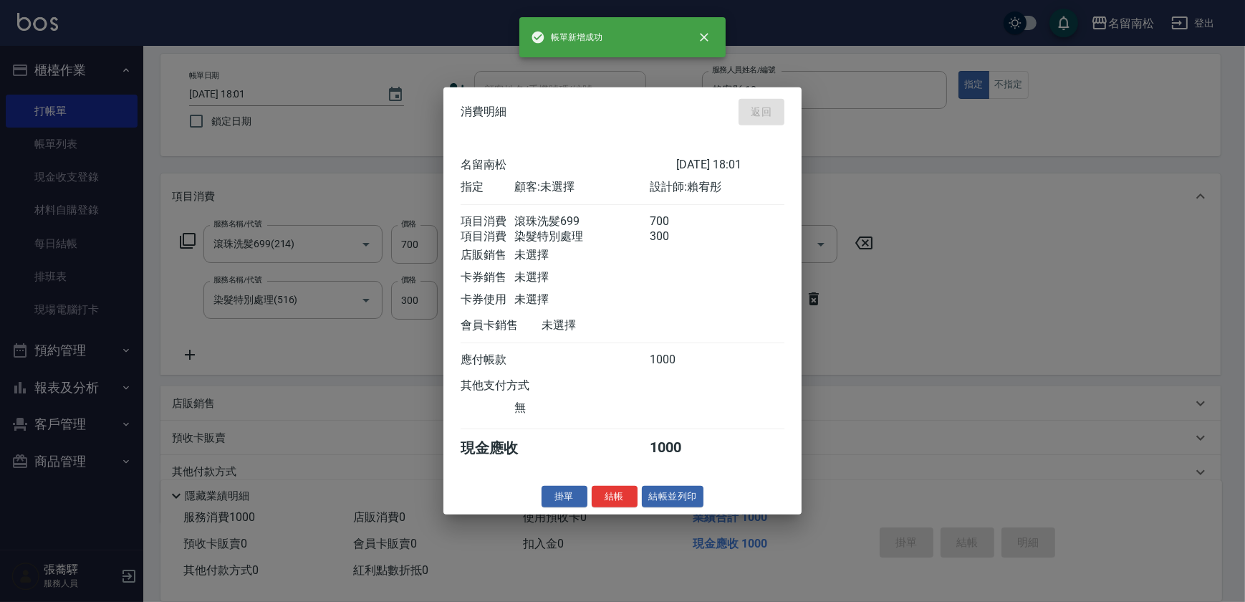
type input "[DATE] 18:02"
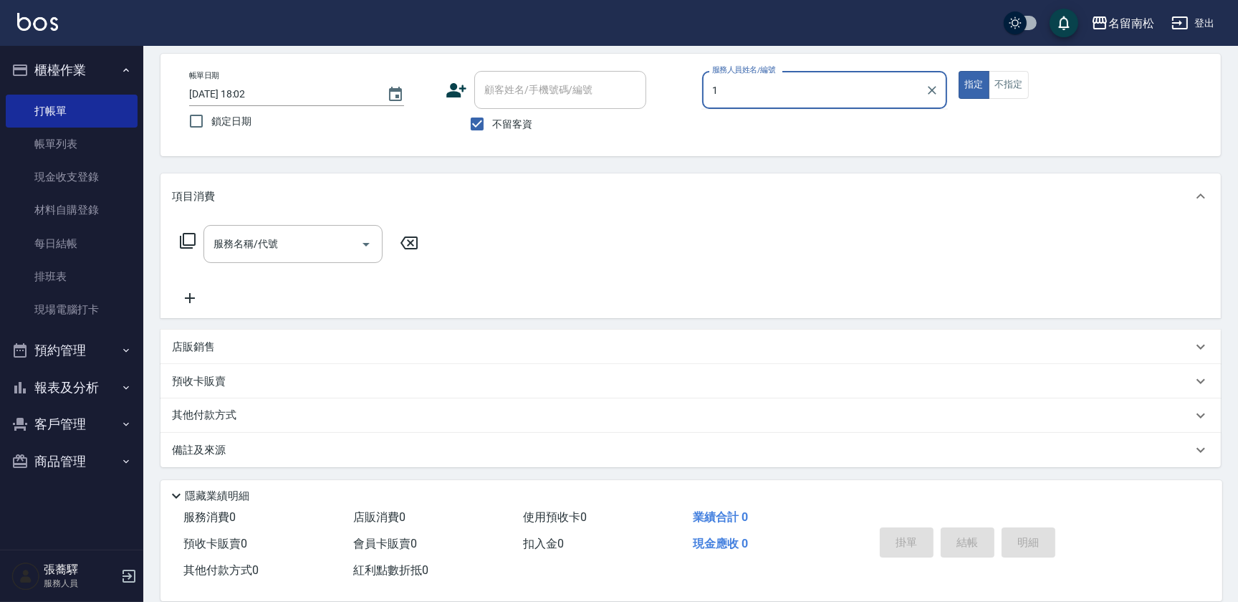
drag, startPoint x: 745, startPoint y: 87, endPoint x: 739, endPoint y: 125, distance: 38.5
click at [743, 96] on div "服務人員姓名/編號 1 服務人員姓名/編號" at bounding box center [824, 90] width 245 height 38
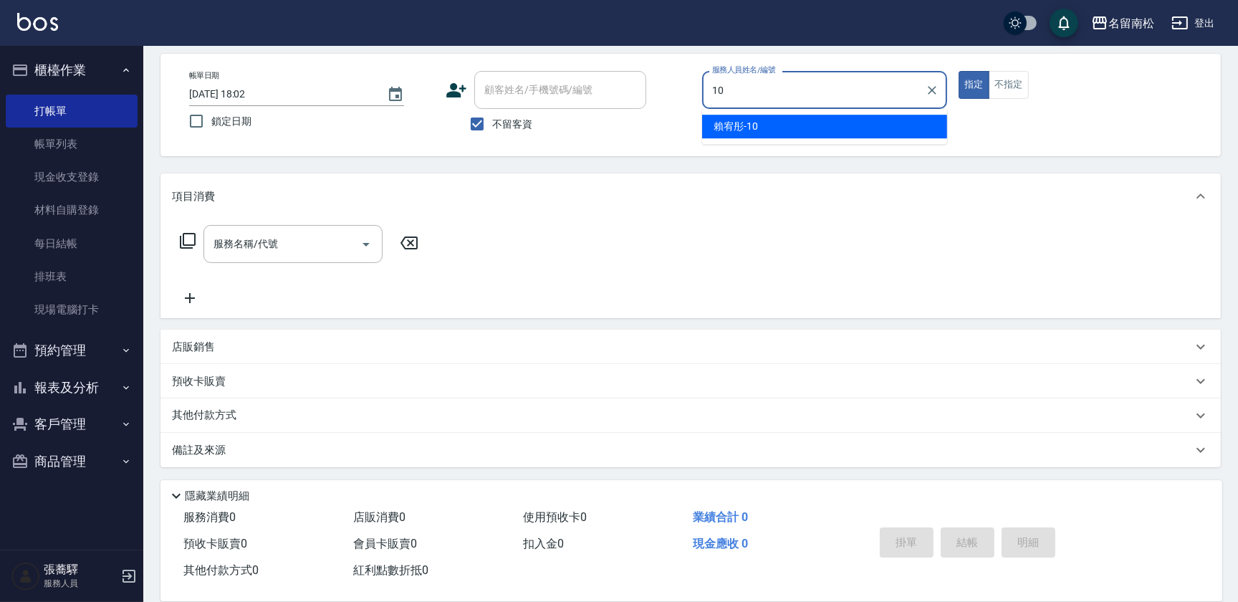
click at [739, 125] on span "[PERSON_NAME]-10" at bounding box center [736, 126] width 44 height 15
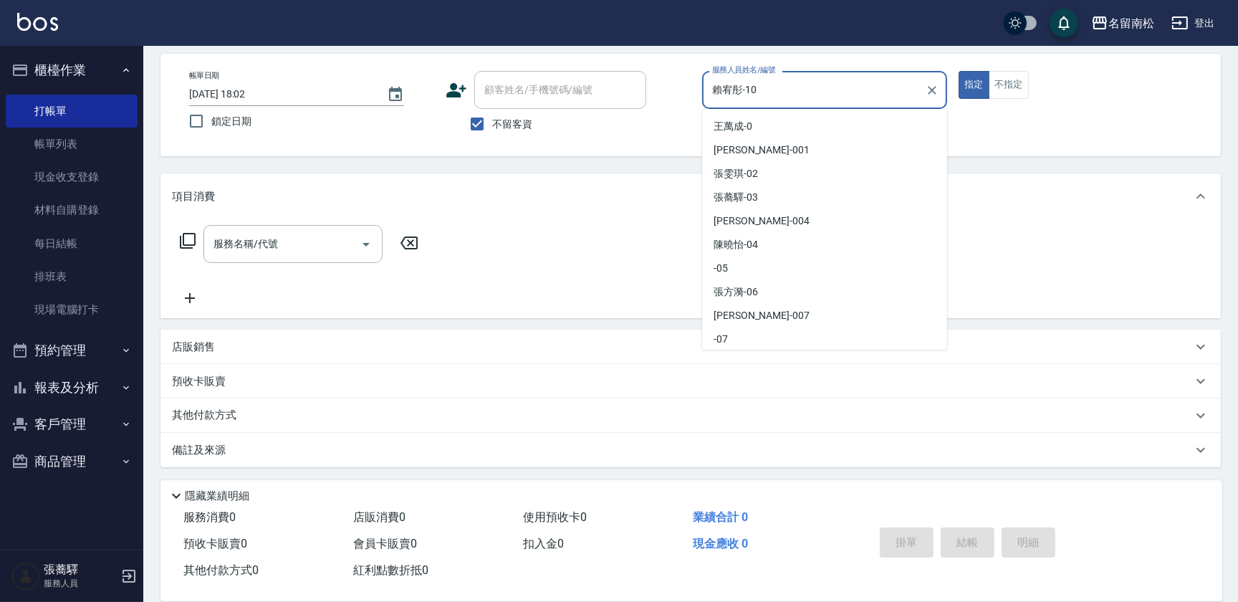
click at [863, 86] on input "賴宥彤-10" at bounding box center [814, 89] width 211 height 25
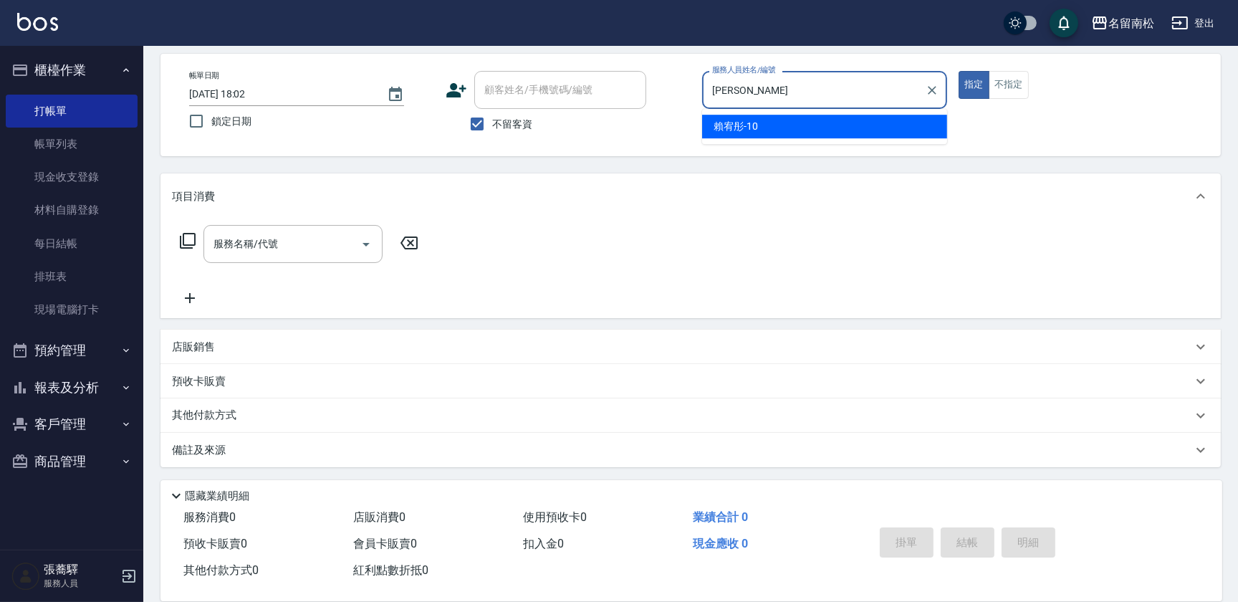
type input "賴"
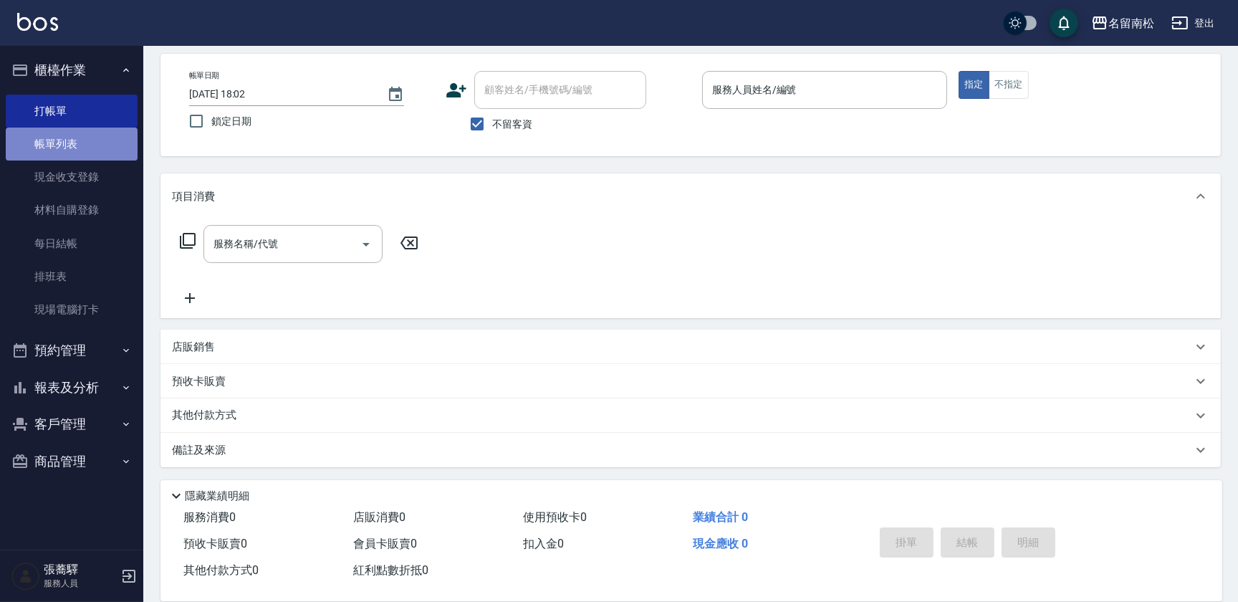
click at [91, 146] on link "帳單列表" at bounding box center [72, 144] width 132 height 33
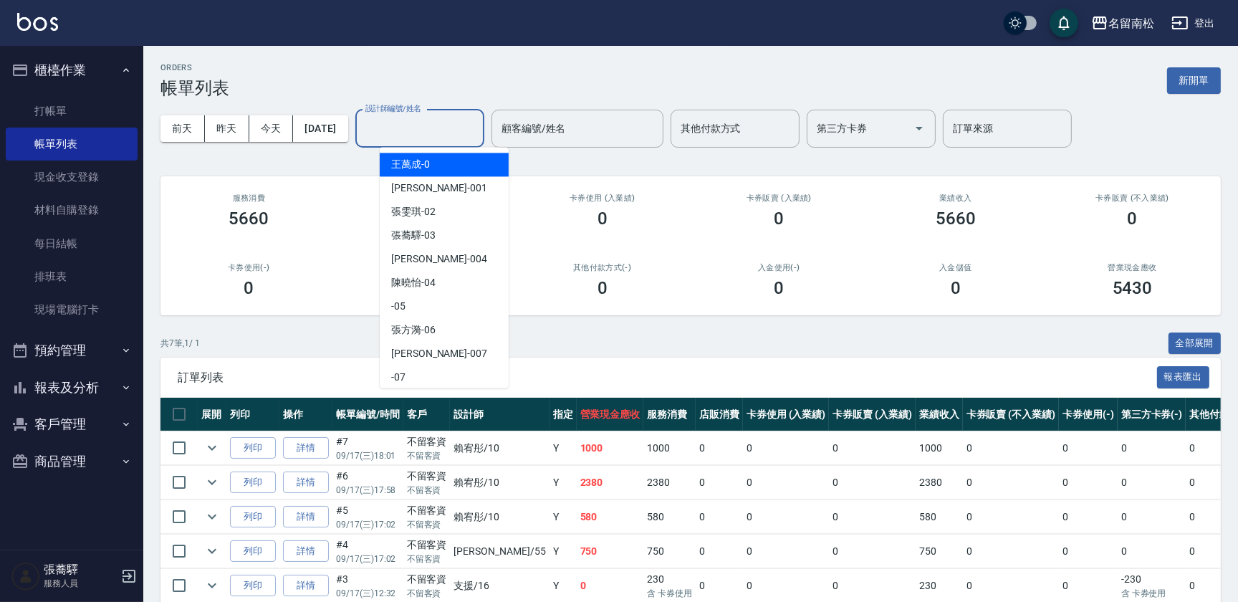
click at [448, 125] on input "設計師編號/姓名" at bounding box center [420, 128] width 116 height 25
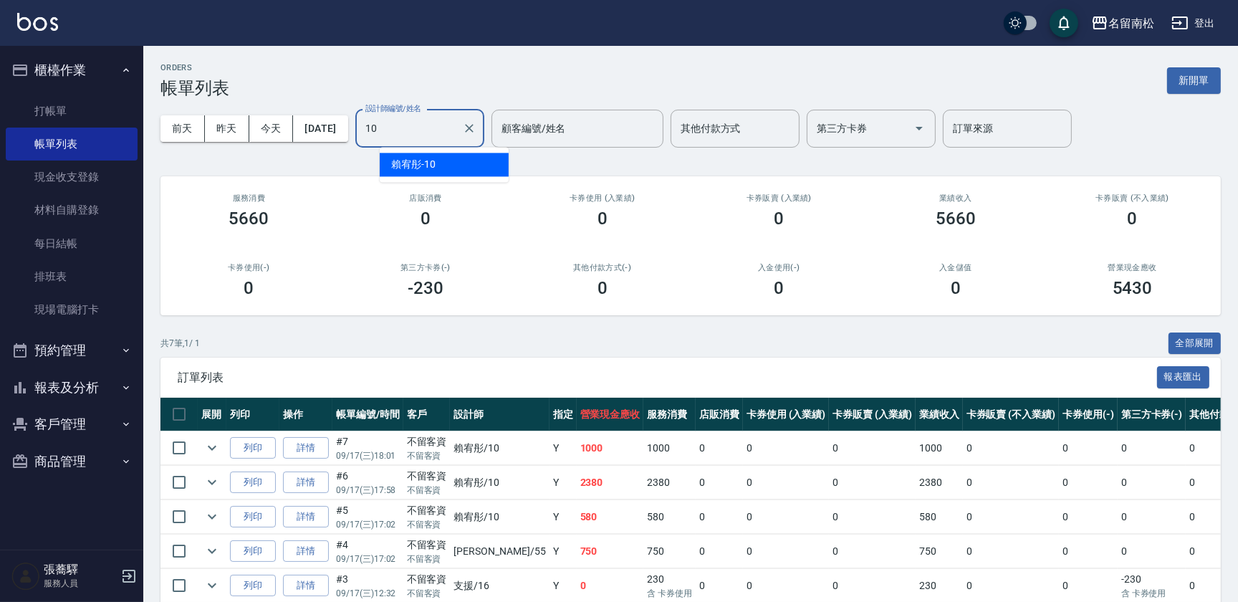
click at [461, 176] on div "[PERSON_NAME]-10" at bounding box center [444, 165] width 129 height 24
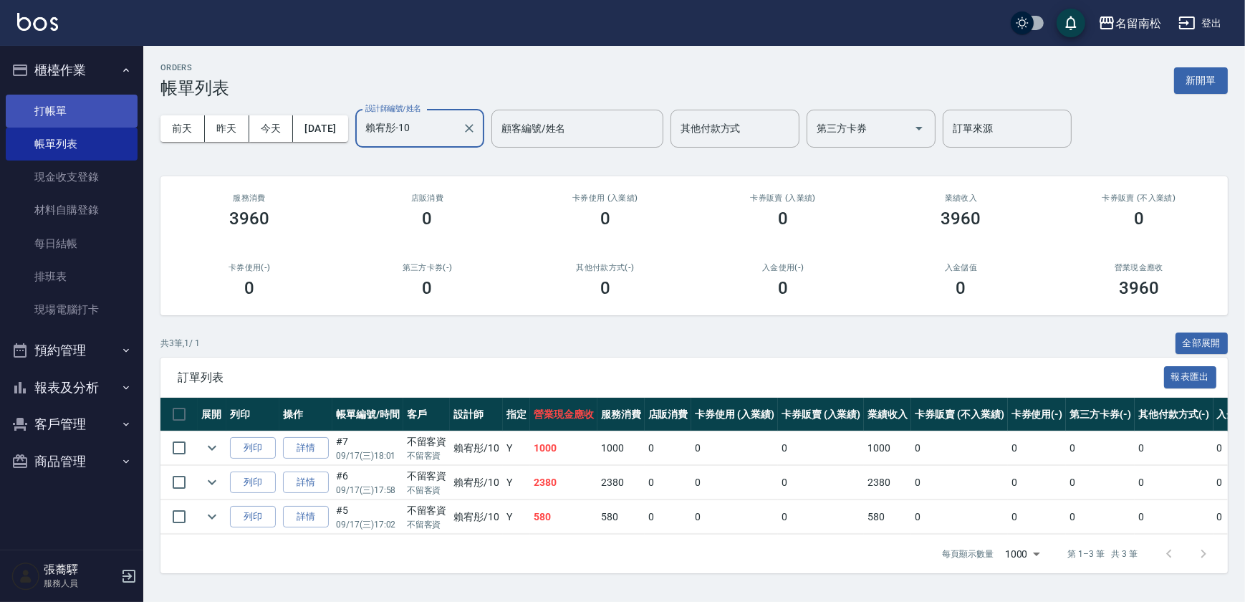
type input "賴宥彤-10"
click at [67, 114] on link "打帳單" at bounding box center [72, 111] width 132 height 33
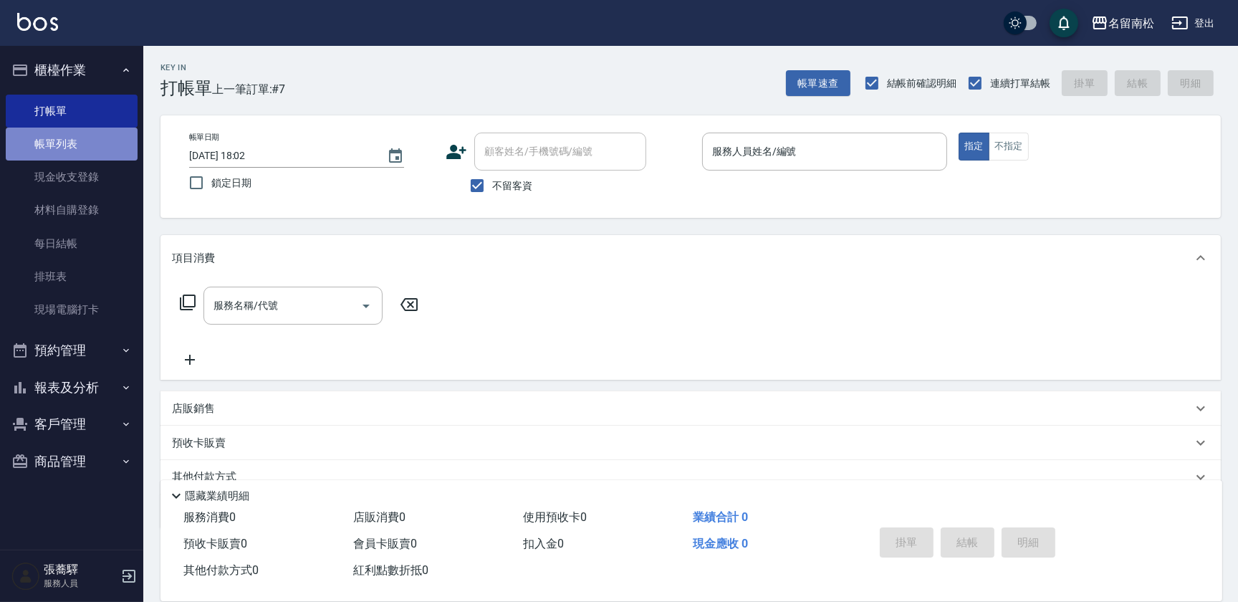
click at [47, 144] on link "帳單列表" at bounding box center [72, 144] width 132 height 33
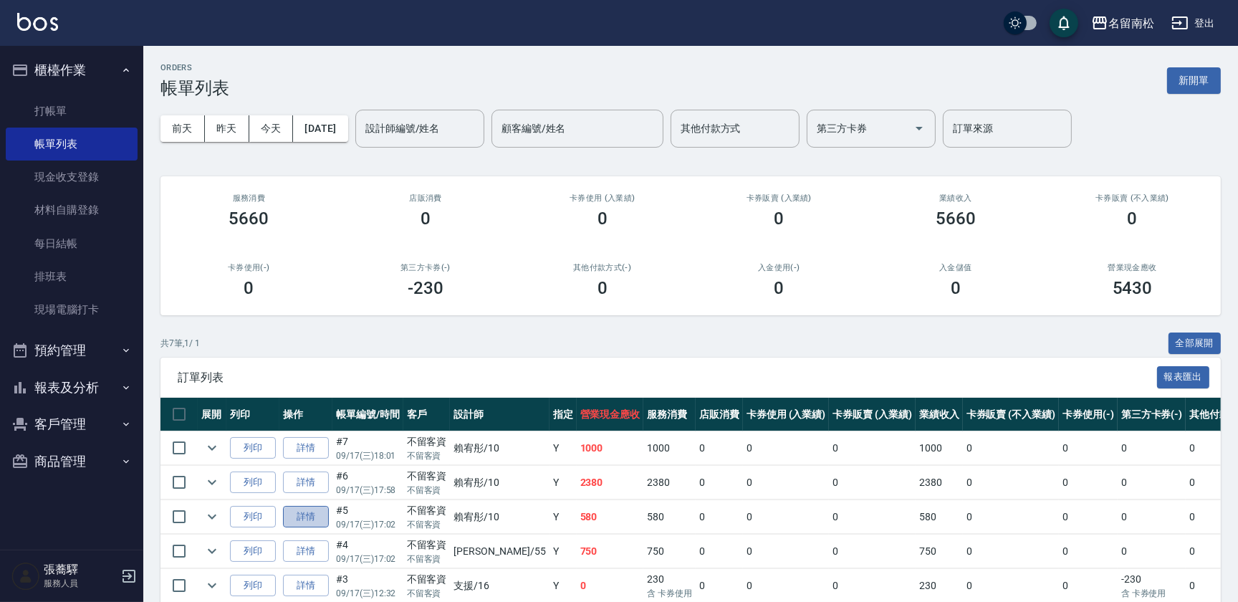
click at [309, 517] on link "詳情" at bounding box center [306, 517] width 46 height 22
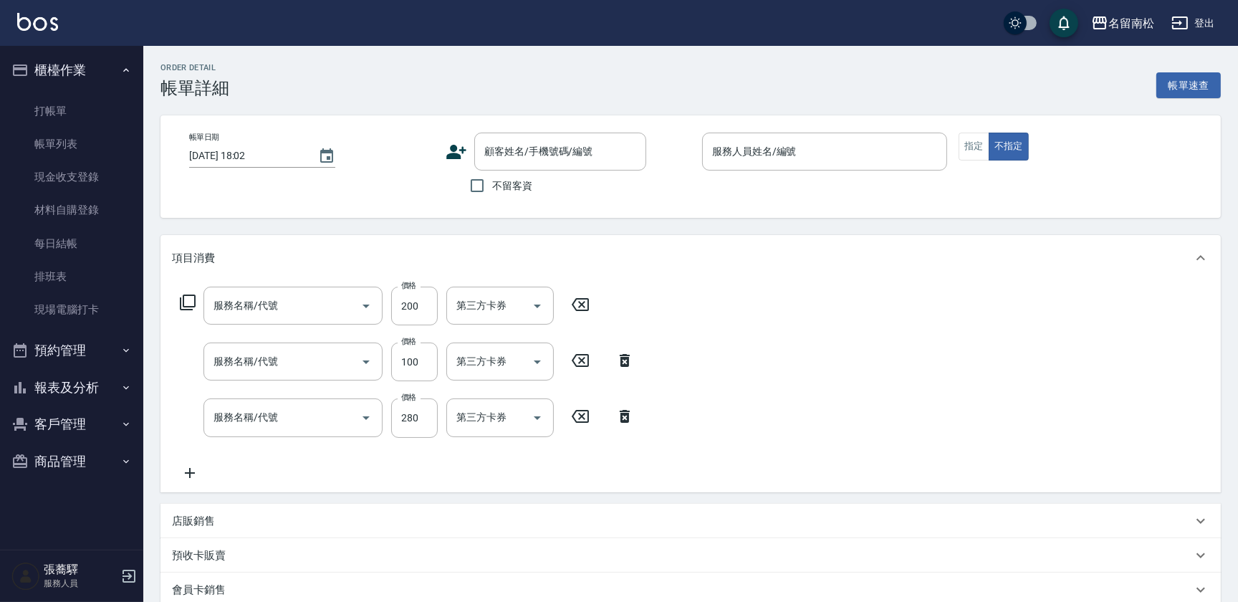
type input "[DATE] 17:02"
checkbox input "true"
type input "賴宥彤-10"
type input "單梳(809)"
type input "煥彩.玻酸.晶膜.水療(619)"
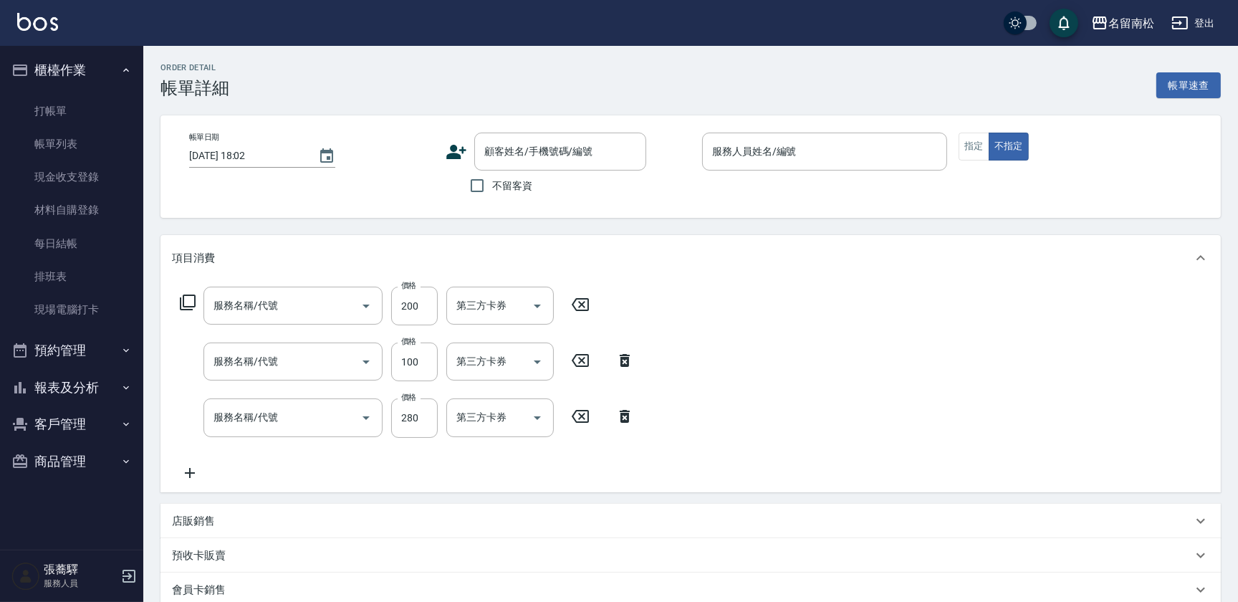
type input "洗髮[280](202)"
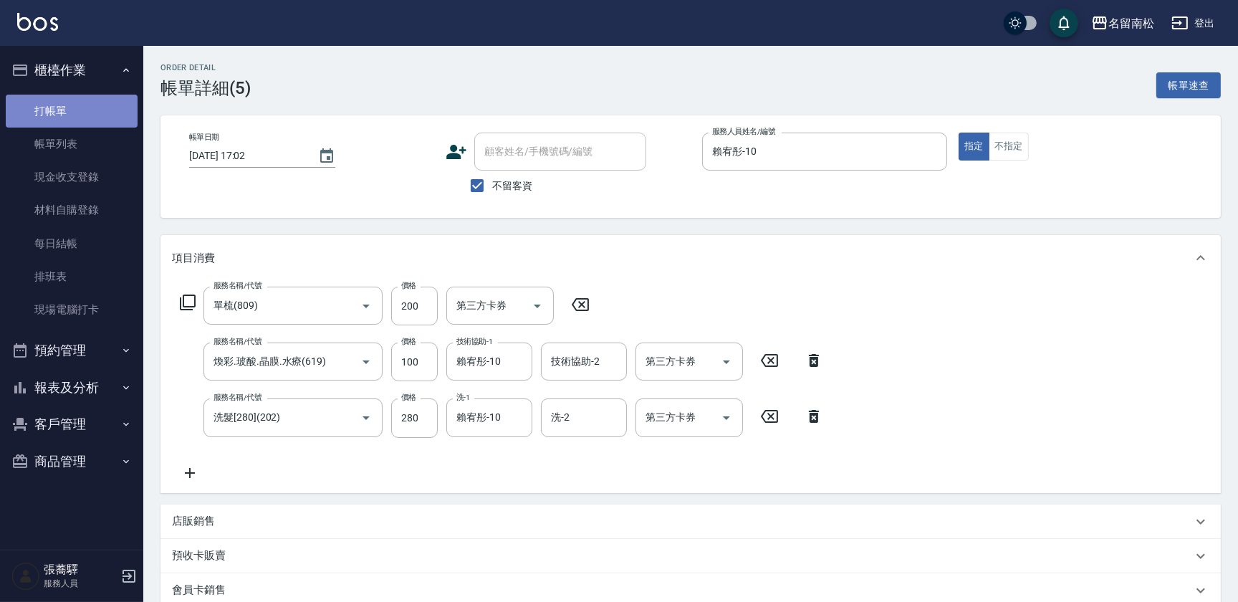
drag, startPoint x: 44, startPoint y: 101, endPoint x: 63, endPoint y: 112, distance: 22.1
click at [45, 102] on link "打帳單" at bounding box center [72, 111] width 132 height 33
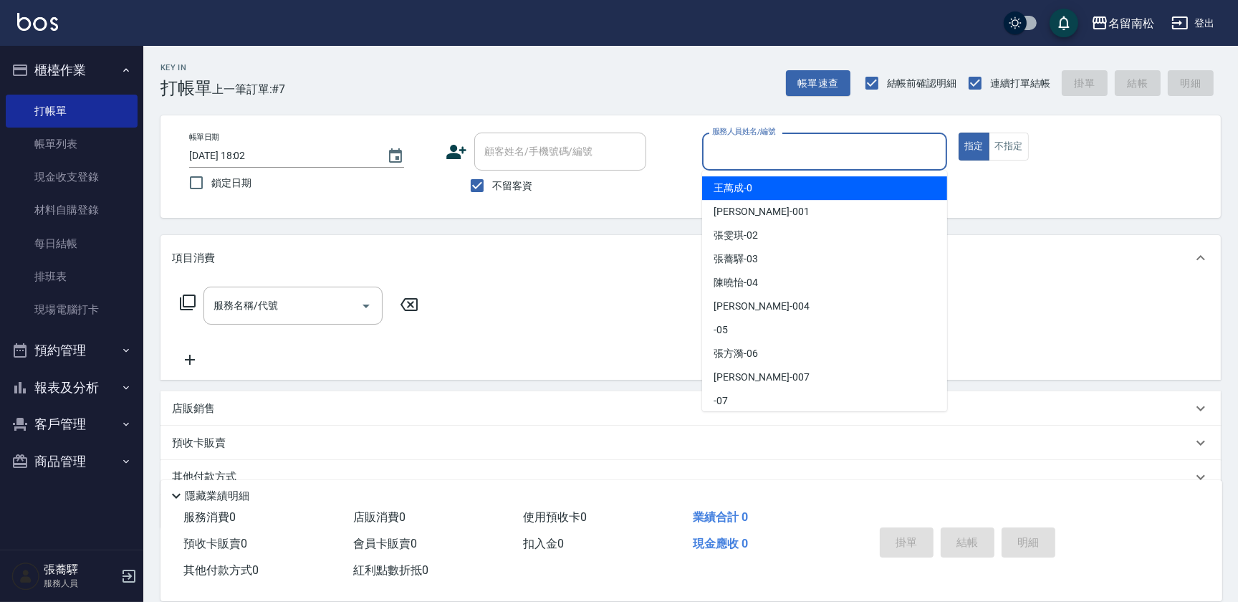
drag, startPoint x: 783, startPoint y: 149, endPoint x: 775, endPoint y: 176, distance: 27.7
click at [783, 148] on input "服務人員姓名/編號" at bounding box center [825, 151] width 232 height 25
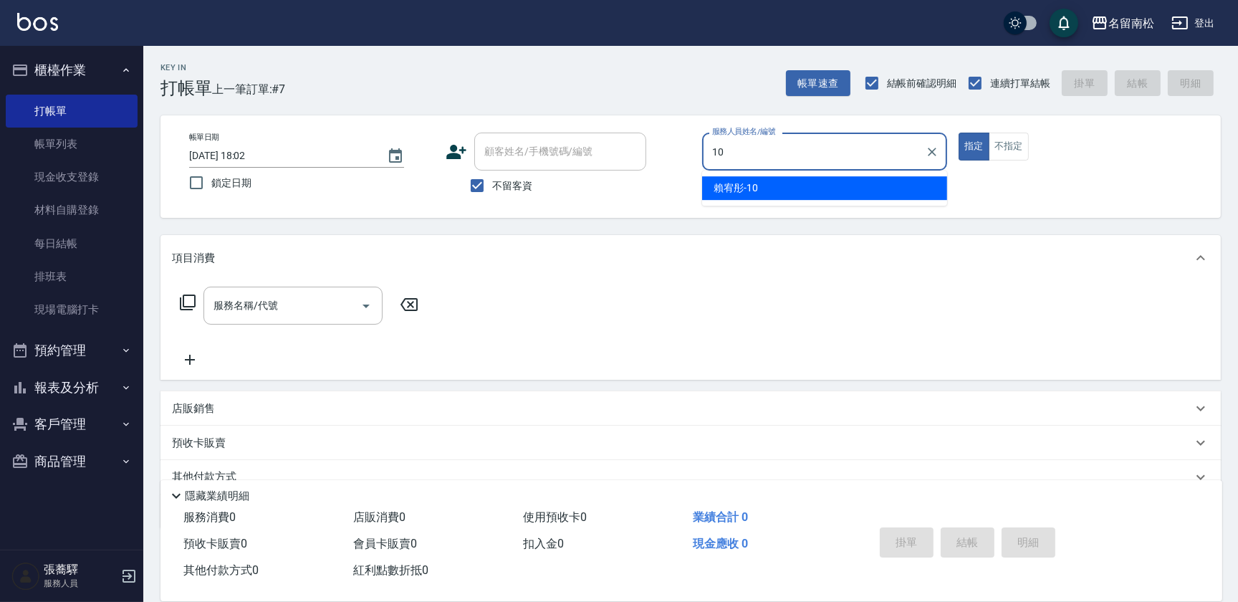
click at [775, 176] on div "[PERSON_NAME]-10" at bounding box center [824, 188] width 245 height 24
type input "賴宥彤-10"
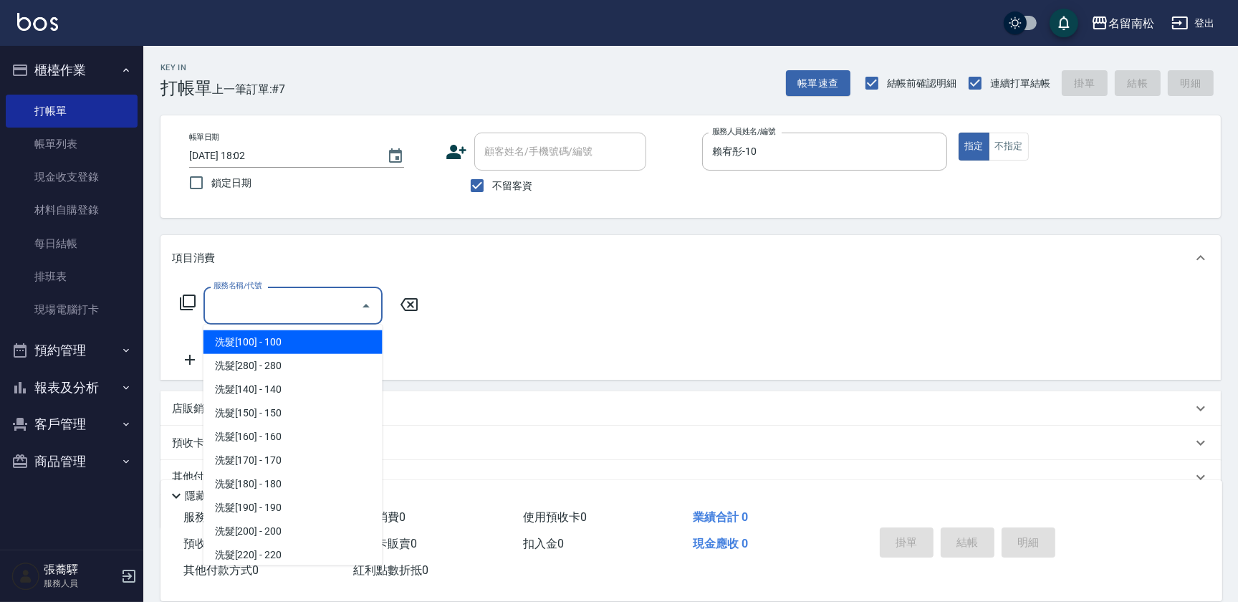
click at [297, 309] on input "服務名稱/代號" at bounding box center [282, 305] width 145 height 25
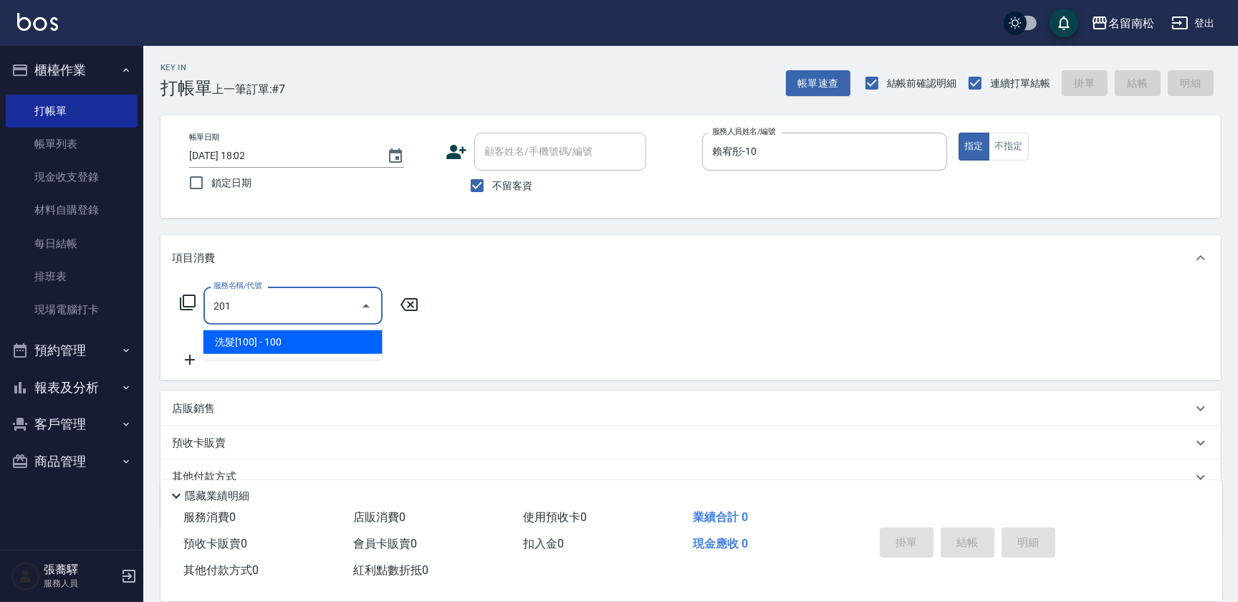
type input "洗髮[100](201)"
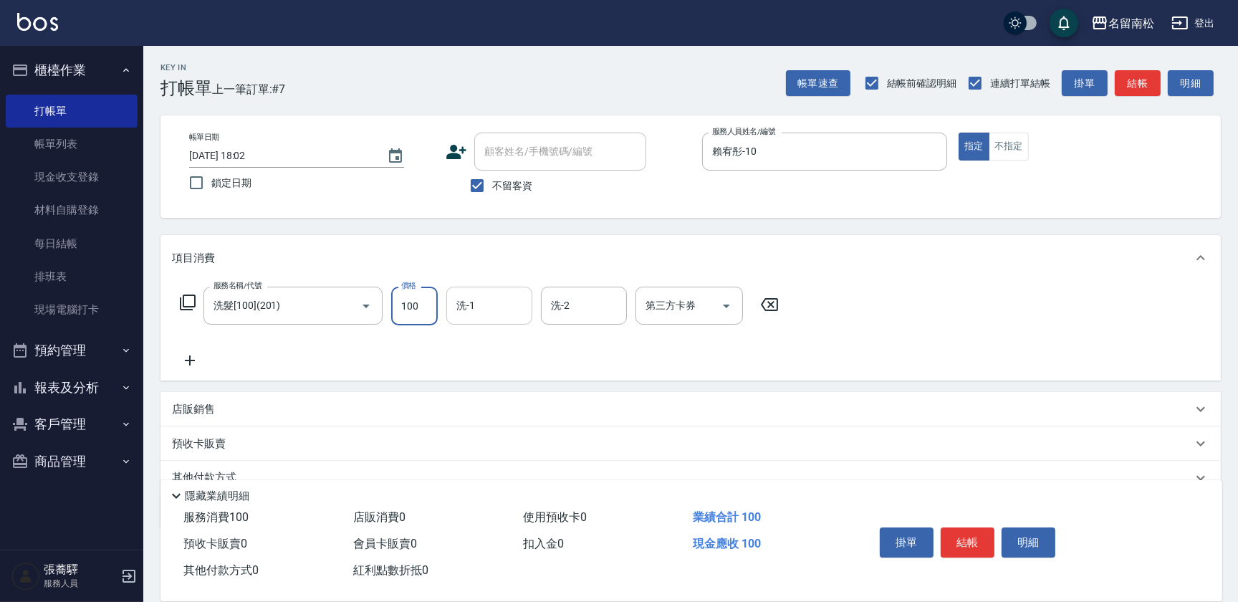
click at [500, 304] on input "洗-1" at bounding box center [489, 305] width 73 height 25
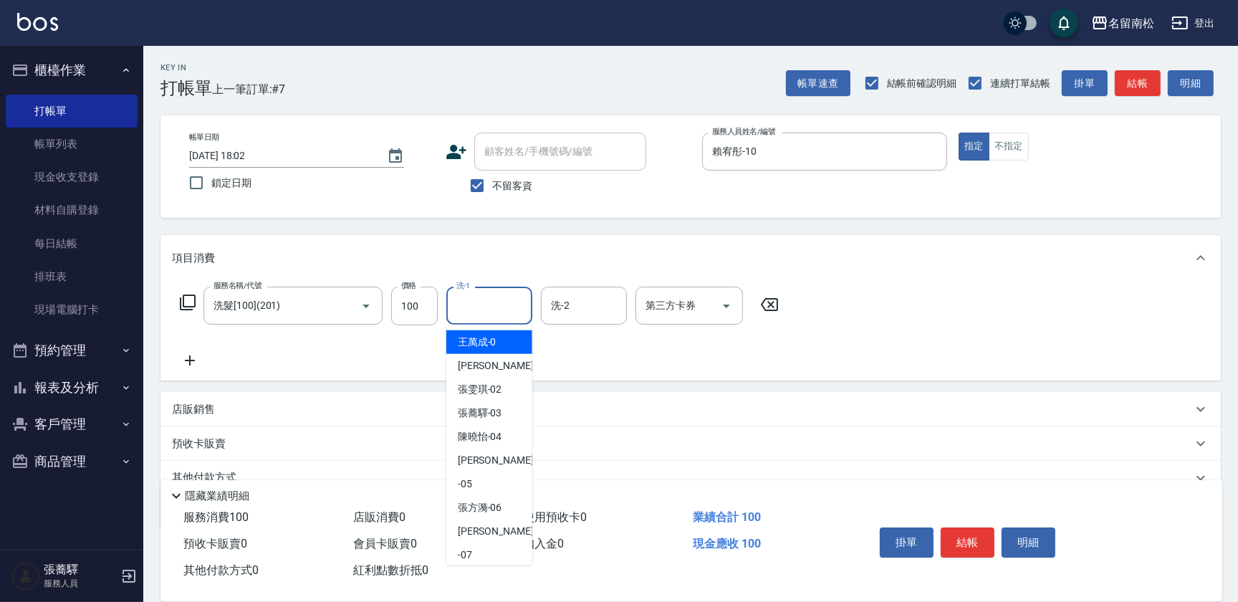
type input "1"
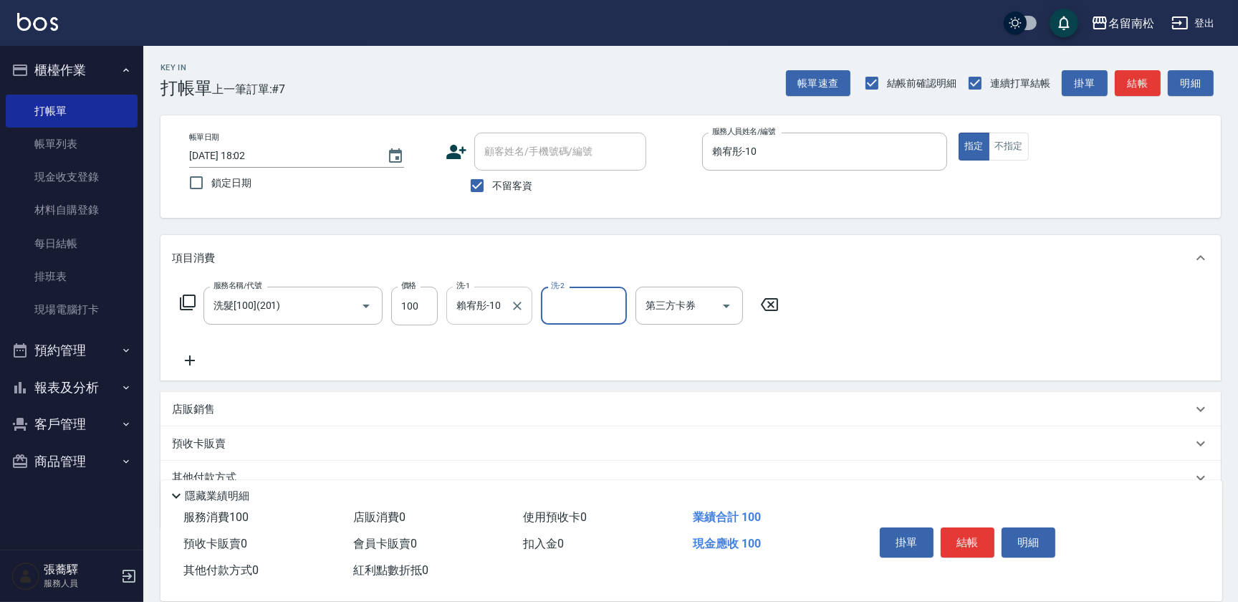
click at [506, 308] on div "[PERSON_NAME]-10 洗-1" at bounding box center [489, 306] width 86 height 38
type input "賴"
type input "[PERSON_NAME]-28"
click at [188, 358] on icon at bounding box center [190, 360] width 36 height 17
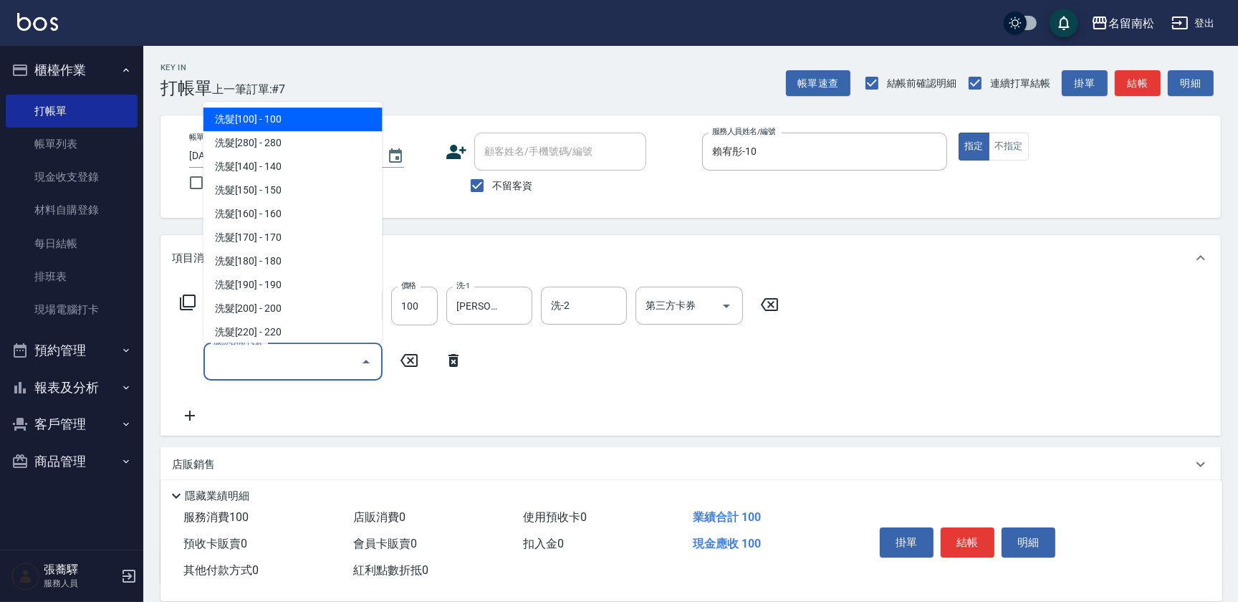
click at [229, 360] on input "服務名稱/代號" at bounding box center [282, 361] width 145 height 25
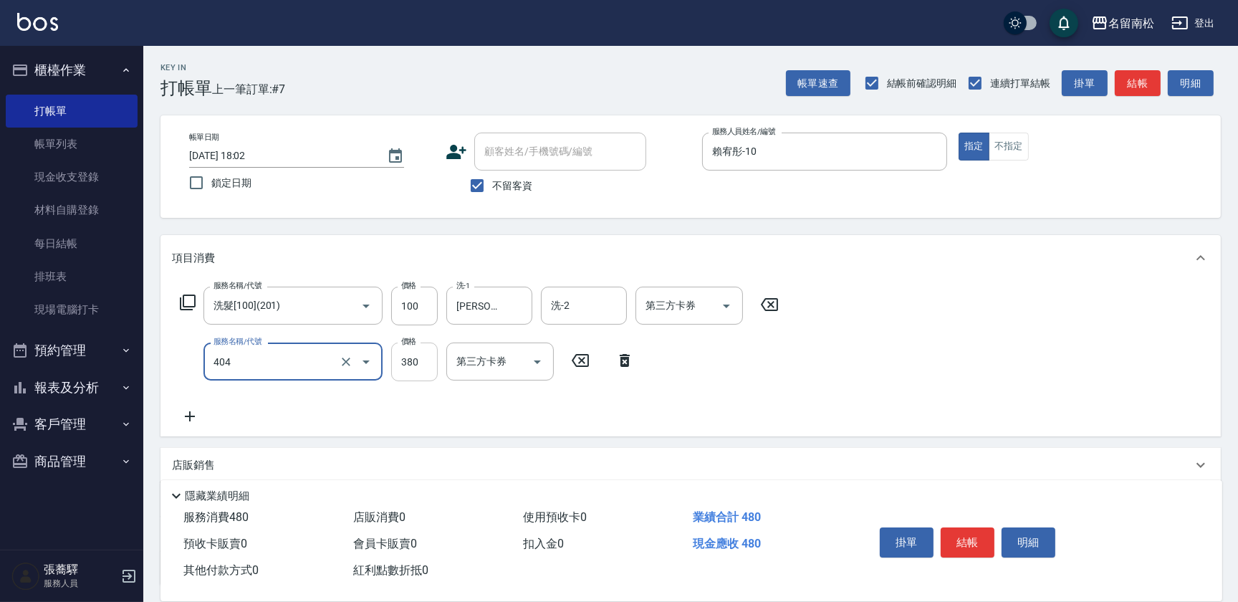
type input "剪髮(380)(404)"
click at [421, 358] on input "380" at bounding box center [414, 362] width 47 height 39
click at [405, 353] on input "4480" at bounding box center [414, 362] width 47 height 39
type input "480"
click at [955, 545] on button "結帳" at bounding box center [968, 542] width 54 height 30
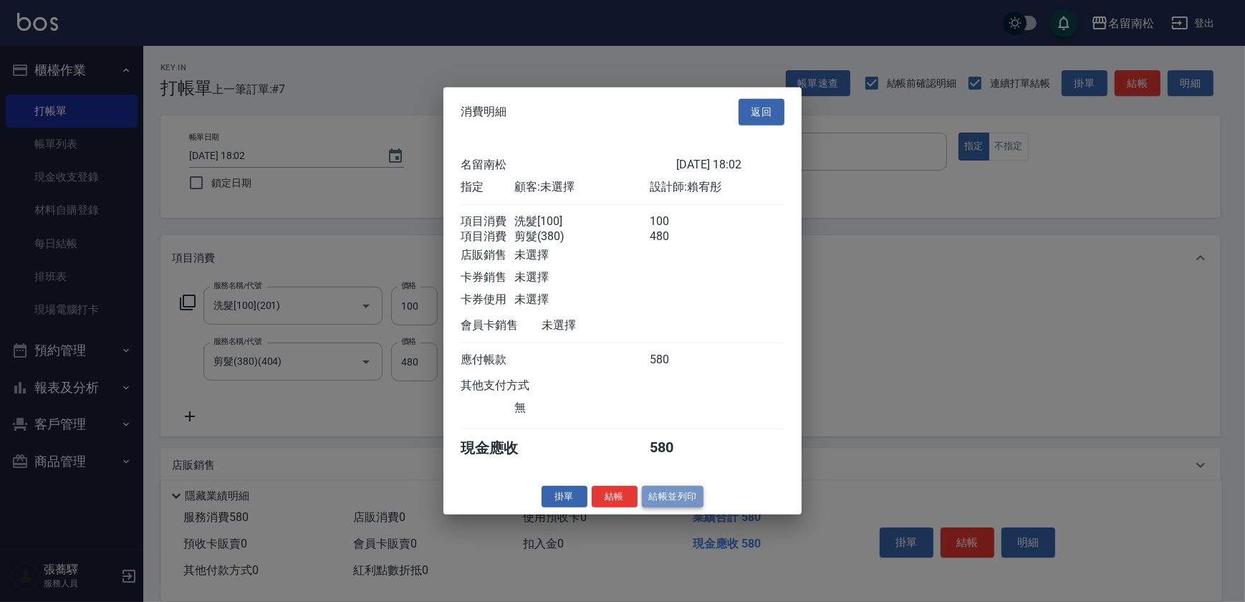
click at [661, 507] on button "結帳並列印" at bounding box center [673, 496] width 62 height 22
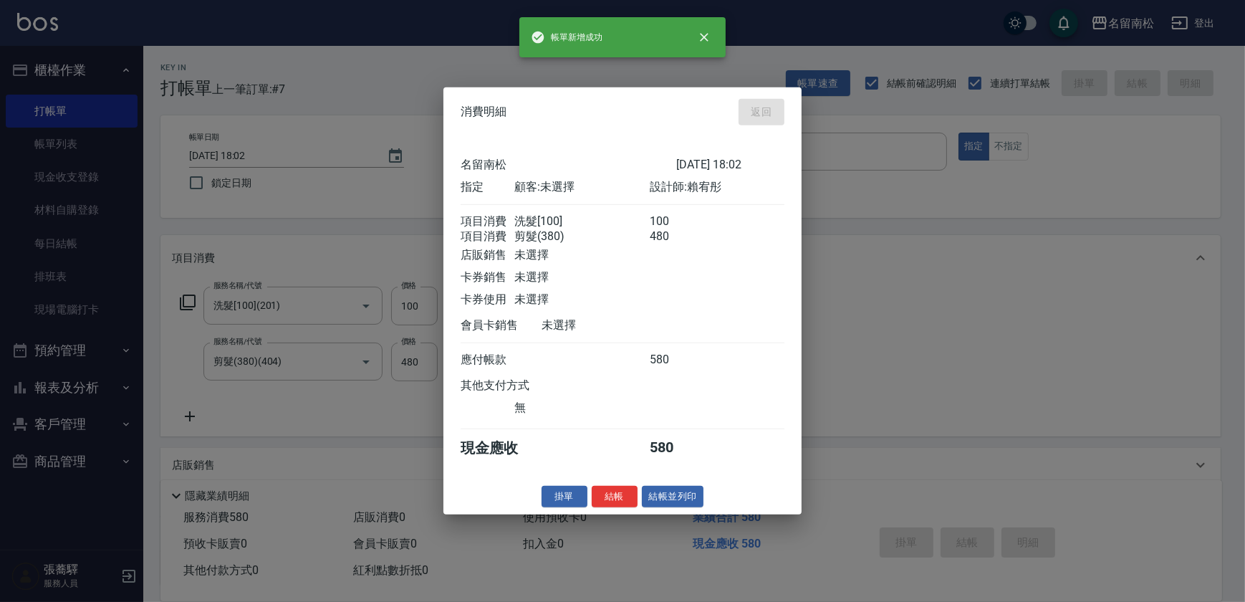
type input "[DATE] 18:03"
